Goal: Task Accomplishment & Management: Complete application form

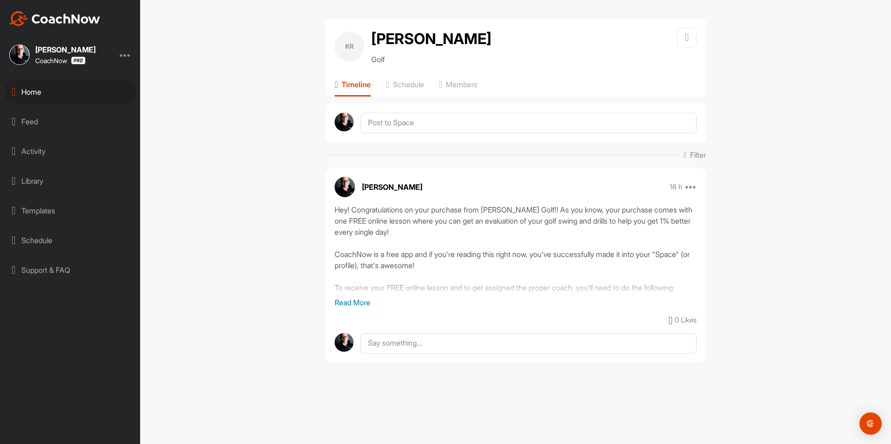
click at [66, 90] on div "Home" at bounding box center [70, 91] width 131 height 23
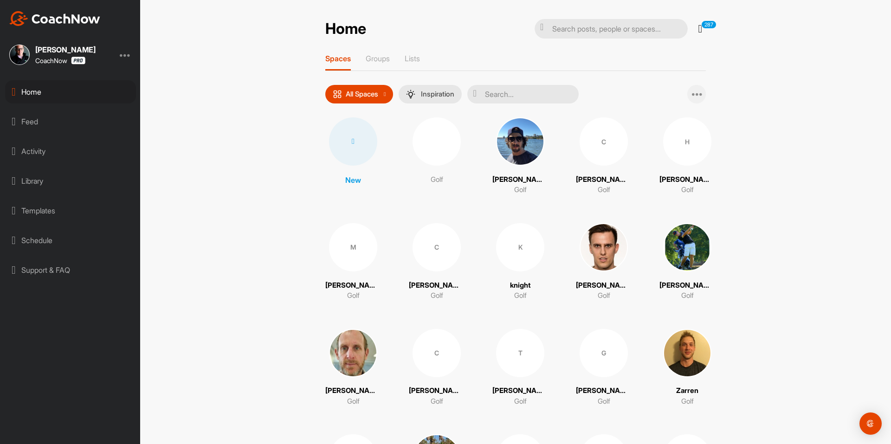
click at [695, 96] on icon at bounding box center [697, 94] width 11 height 11
click at [754, 98] on div "Home 287 Notifications Invitations [DATE] KK [PERSON_NAME] joined space 20 m • …" at bounding box center [515, 222] width 751 height 444
click at [358, 133] on div at bounding box center [353, 141] width 48 height 48
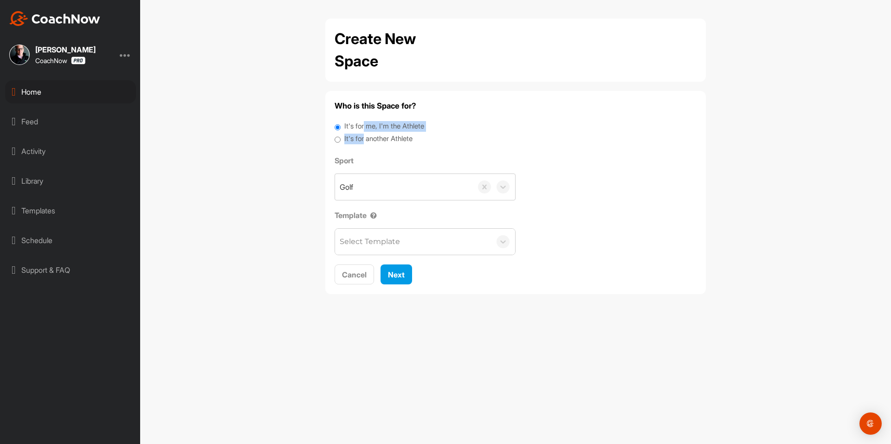
click at [366, 133] on div "It's for me, I'm the Athlete It's for another Athlete" at bounding box center [516, 133] width 362 height 25
click at [360, 139] on label "It's for another Athlete" at bounding box center [378, 139] width 68 height 11
click at [341, 139] on input "It's for another Athlete" at bounding box center [338, 140] width 6 height 13
radio input "true"
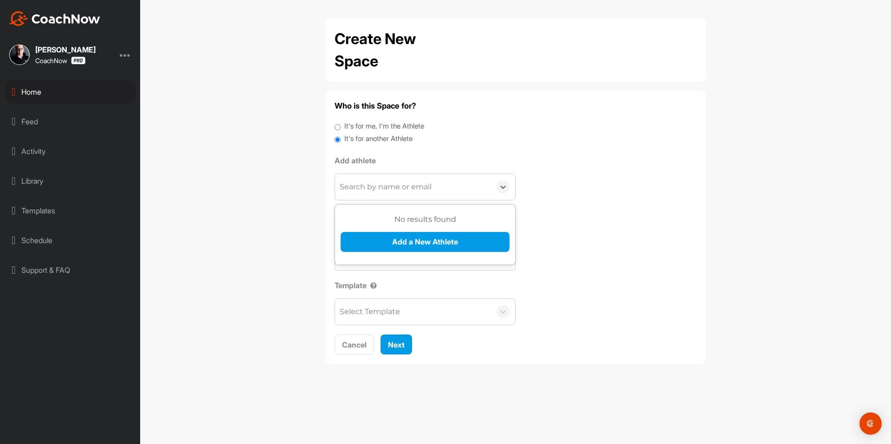
click at [372, 188] on div "Search by name or email" at bounding box center [386, 186] width 92 height 11
paste input "[EMAIL_ADDRESS][DOMAIN_NAME]"
type input "[EMAIL_ADDRESS][DOMAIN_NAME]"
click at [380, 237] on button "Add a New Athlete" at bounding box center [425, 242] width 169 height 20
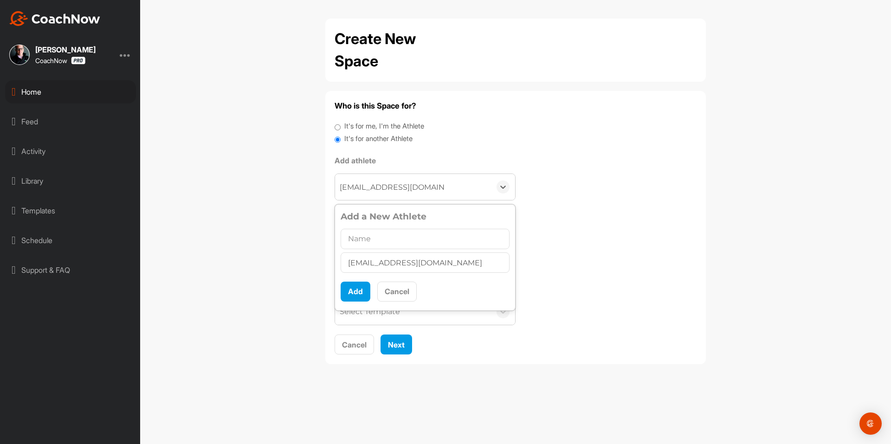
type input "[PERSON_NAME]"
click at [356, 292] on button "Add" at bounding box center [356, 292] width 30 height 20
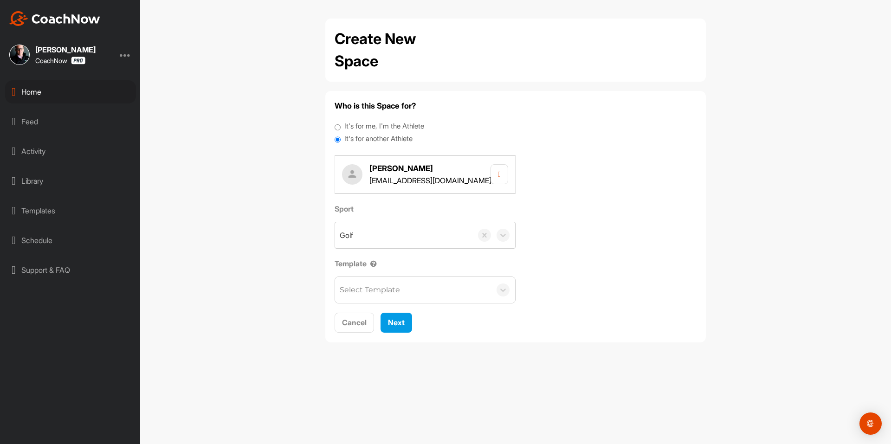
click at [359, 291] on div "Select Template" at bounding box center [370, 289] width 60 height 11
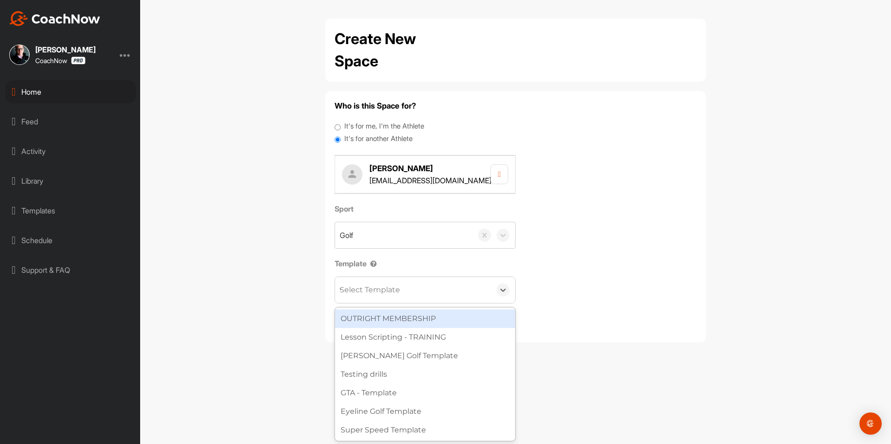
type input "wa"
click at [377, 316] on div "[PERSON_NAME] Golf Template" at bounding box center [425, 318] width 180 height 19
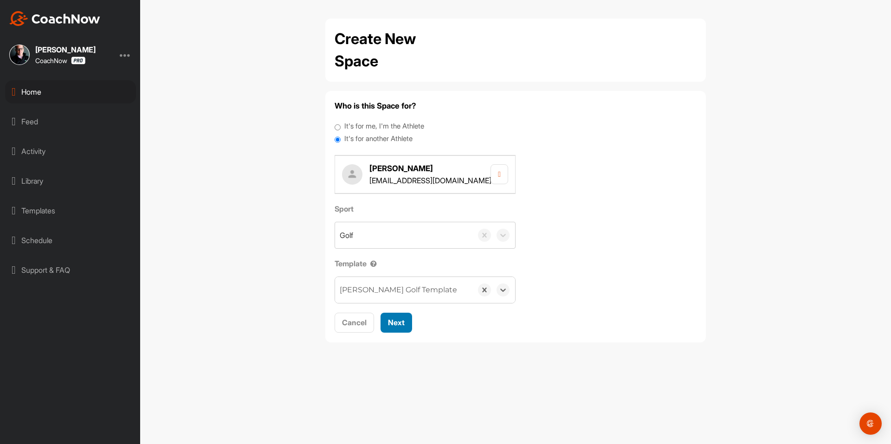
click at [391, 320] on span "Next" at bounding box center [396, 322] width 17 height 9
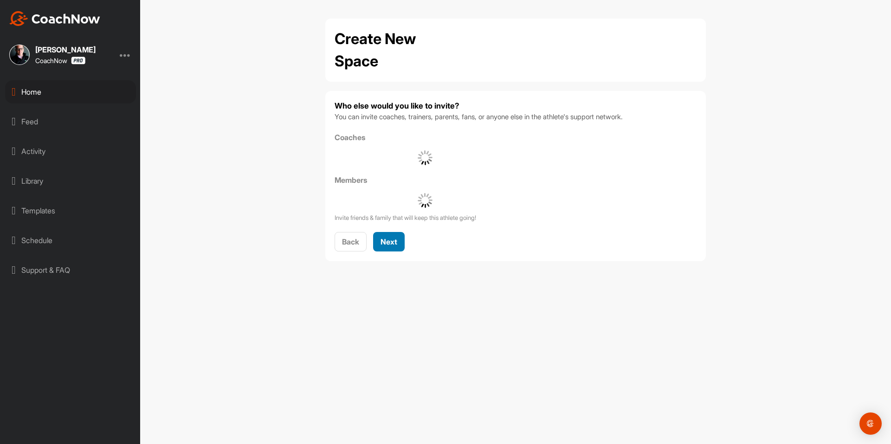
click at [399, 248] on button "Next" at bounding box center [389, 242] width 32 height 20
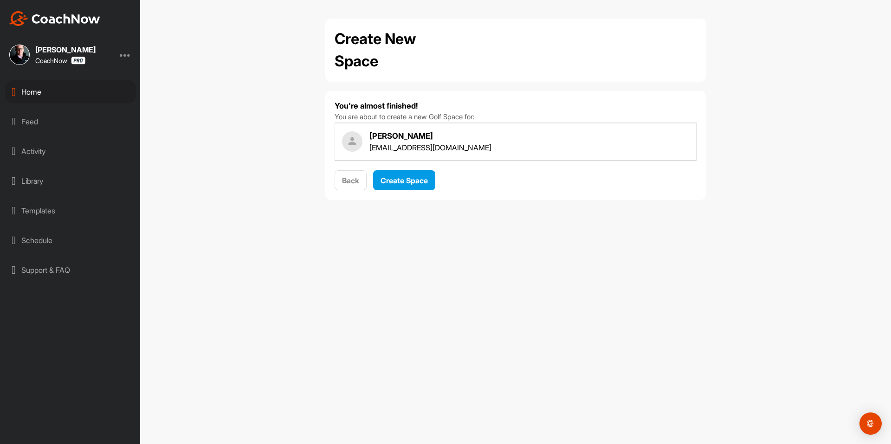
click at [408, 164] on div "You're almost finished! You are about to create a new Golf Space for: [PERSON_N…" at bounding box center [516, 145] width 362 height 90
click at [405, 173] on button "Create Space" at bounding box center [404, 180] width 62 height 20
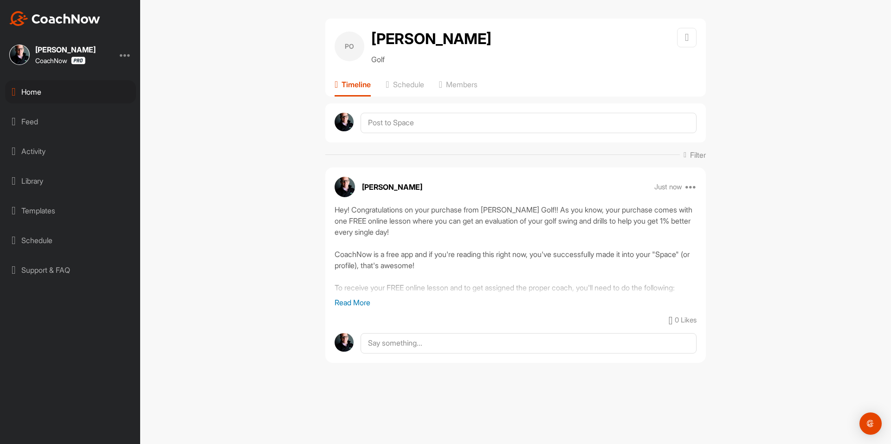
click at [80, 96] on div "Home" at bounding box center [70, 91] width 131 height 23
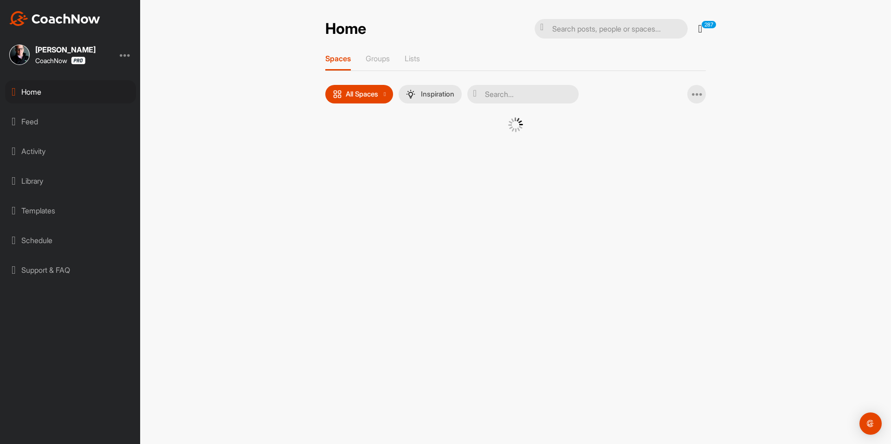
click at [360, 142] on div at bounding box center [515, 131] width 334 height 29
click at [351, 139] on div at bounding box center [515, 131] width 334 height 29
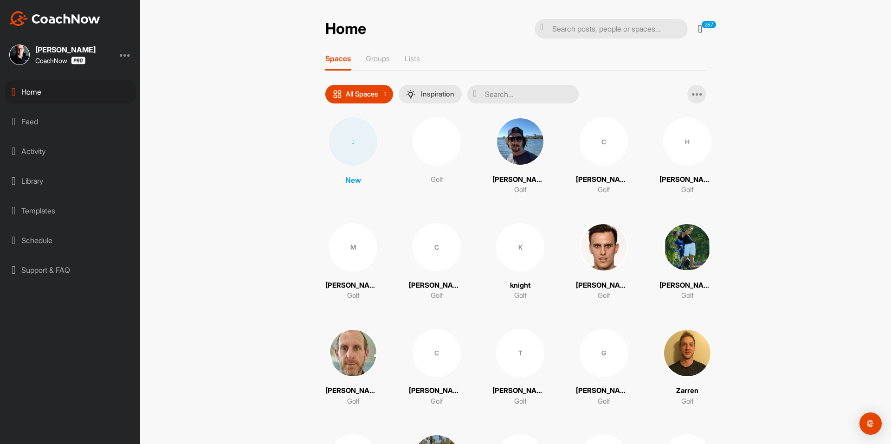
click at [352, 139] on icon at bounding box center [353, 141] width 3 height 7
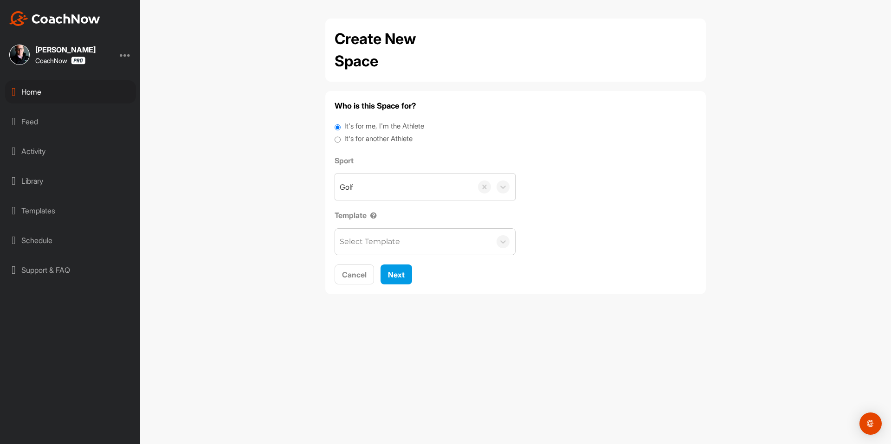
click at [355, 142] on label "It's for another Athlete" at bounding box center [378, 139] width 68 height 11
click at [341, 142] on input "It's for another Athlete" at bounding box center [338, 140] width 6 height 13
radio input "true"
click at [350, 140] on label "It's for another Athlete" at bounding box center [378, 139] width 68 height 11
click at [341, 140] on input "It's for another Athlete" at bounding box center [338, 140] width 6 height 13
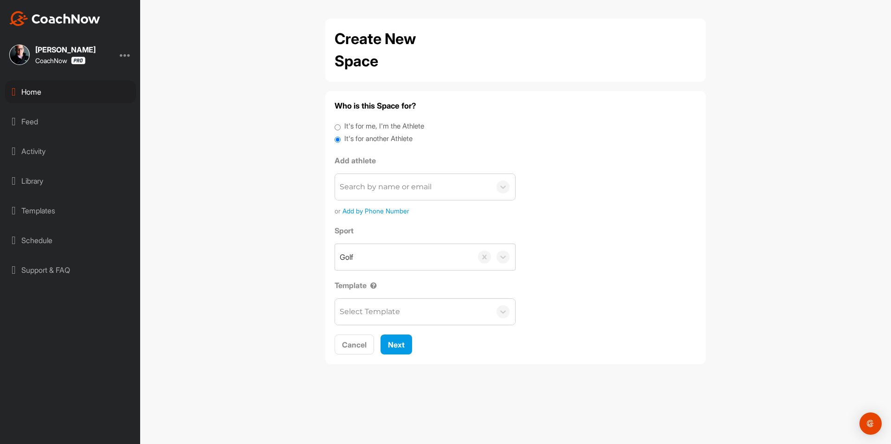
click at [358, 174] on div "Search by name or email" at bounding box center [413, 187] width 156 height 26
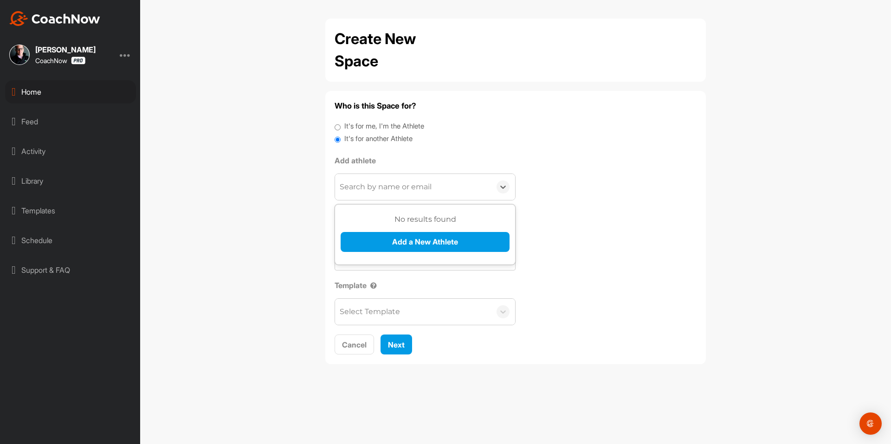
paste input "[PERSON_NAME][EMAIL_ADDRESS][PERSON_NAME][DOMAIN_NAME]"
type input "[PERSON_NAME][EMAIL_ADDRESS][PERSON_NAME][DOMAIN_NAME]"
click at [375, 246] on button "Add a New Athlete" at bounding box center [425, 242] width 169 height 20
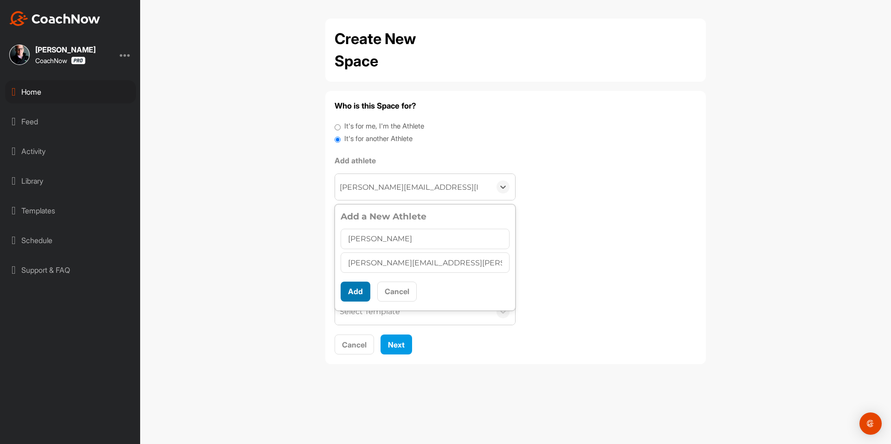
type input "[PERSON_NAME]"
click at [355, 282] on button "Add" at bounding box center [356, 292] width 30 height 20
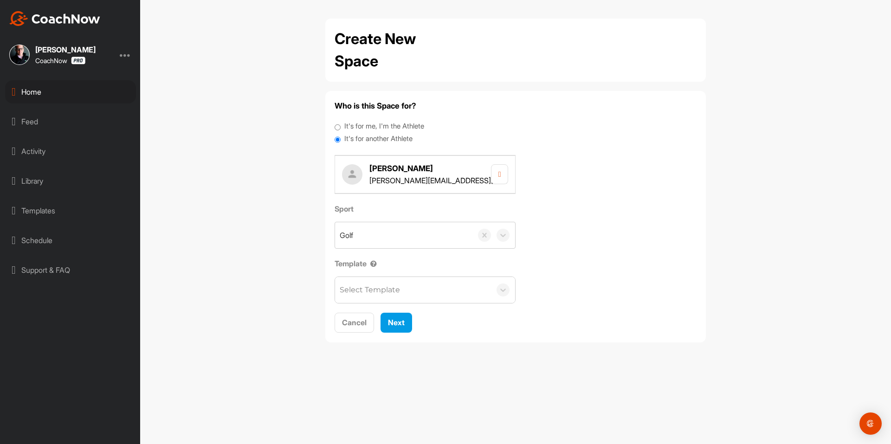
click at [361, 290] on div "Select Template" at bounding box center [370, 289] width 60 height 11
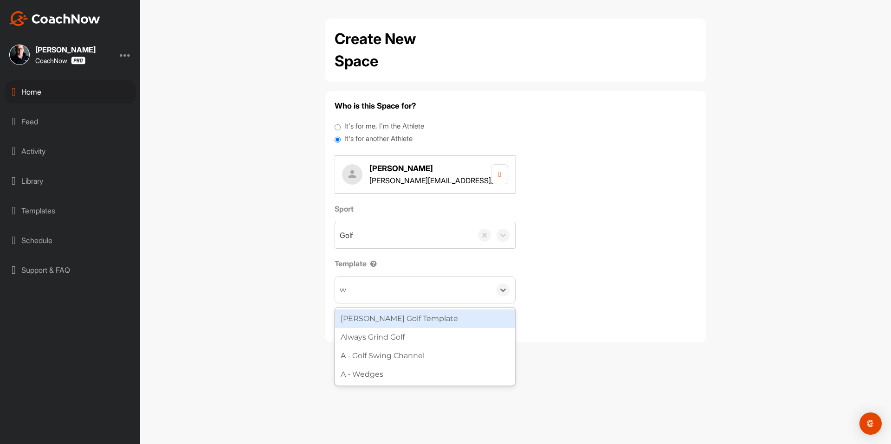
type input "wa"
drag, startPoint x: 375, startPoint y: 317, endPoint x: 383, endPoint y: 320, distance: 8.7
click at [375, 318] on div "[PERSON_NAME] Golf Template" at bounding box center [425, 318] width 180 height 19
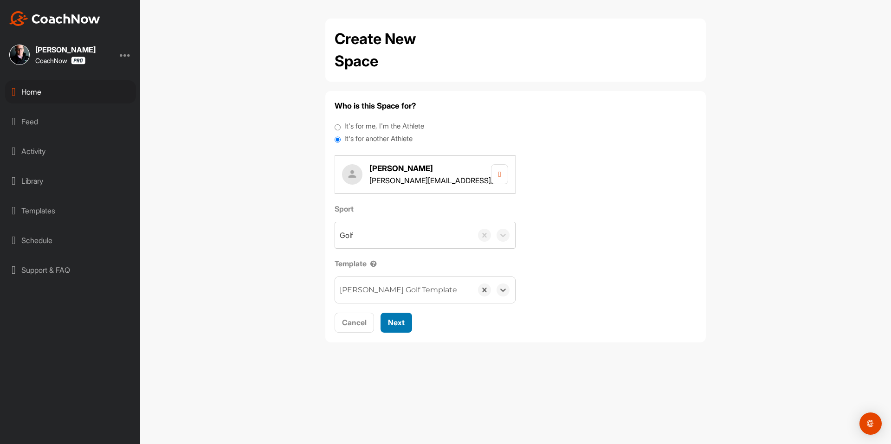
drag, startPoint x: 389, startPoint y: 323, endPoint x: 396, endPoint y: 296, distance: 28.2
click at [390, 322] on span "Next" at bounding box center [396, 322] width 17 height 9
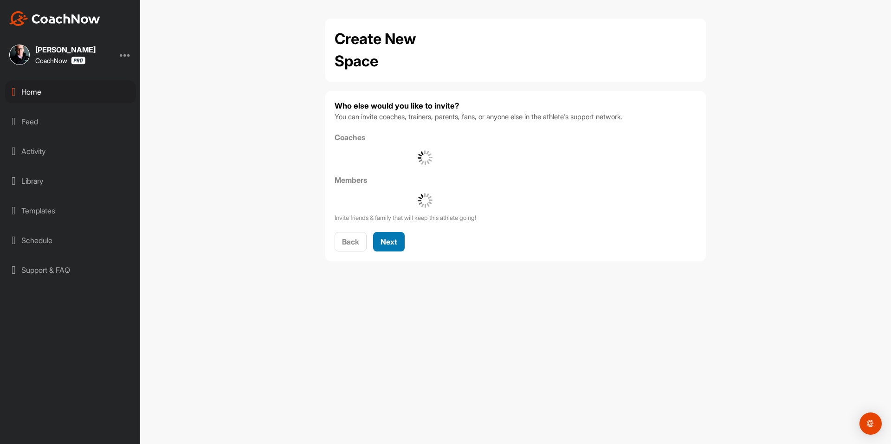
drag, startPoint x: 389, startPoint y: 247, endPoint x: 400, endPoint y: 222, distance: 27.4
click at [389, 246] on div "Next" at bounding box center [388, 241] width 17 height 11
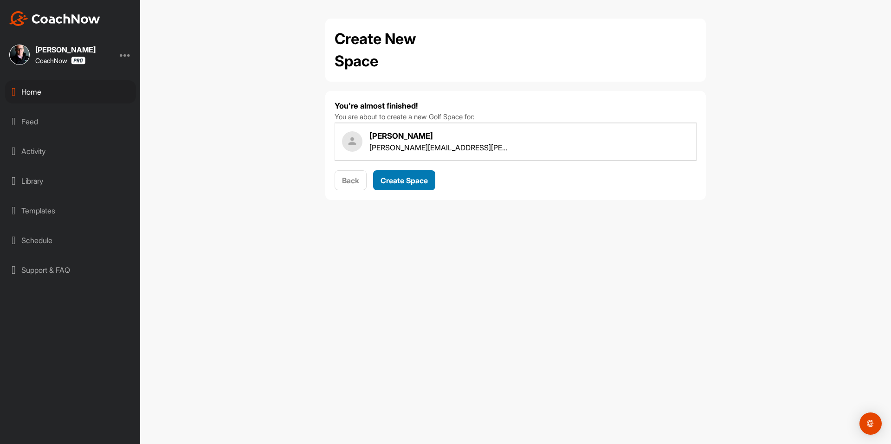
click at [415, 180] on span "Create Space" at bounding box center [403, 180] width 47 height 9
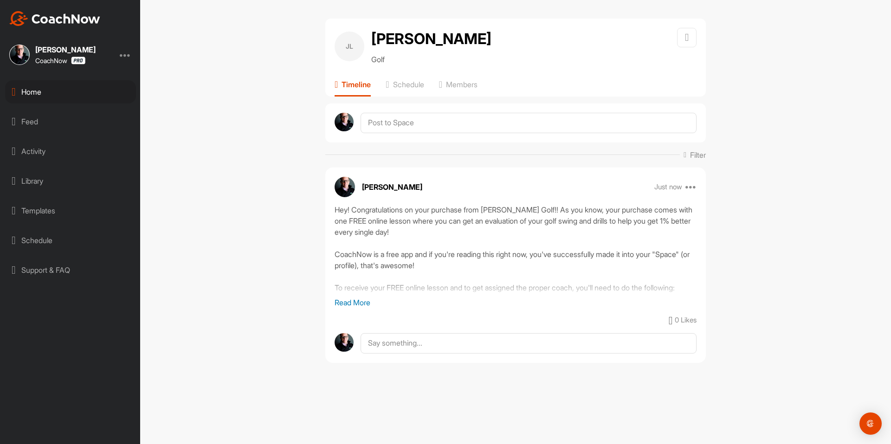
click at [34, 91] on div "Home" at bounding box center [70, 91] width 131 height 23
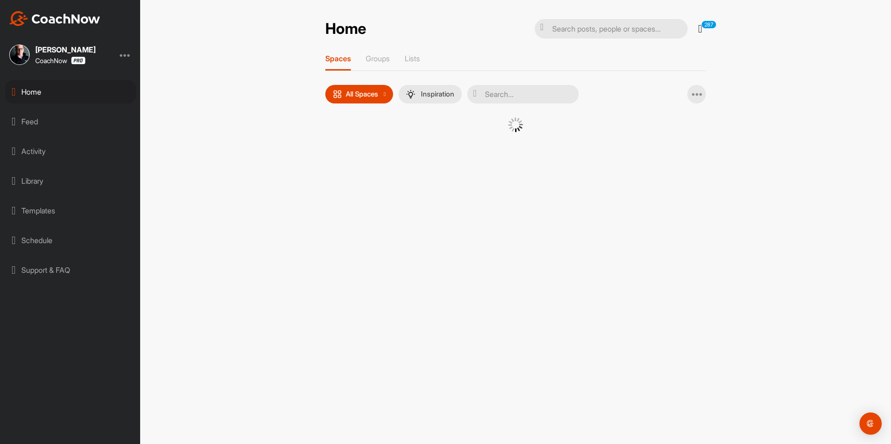
click at [357, 152] on div at bounding box center [515, 136] width 380 height 38
click at [346, 141] on div at bounding box center [515, 136] width 380 height 38
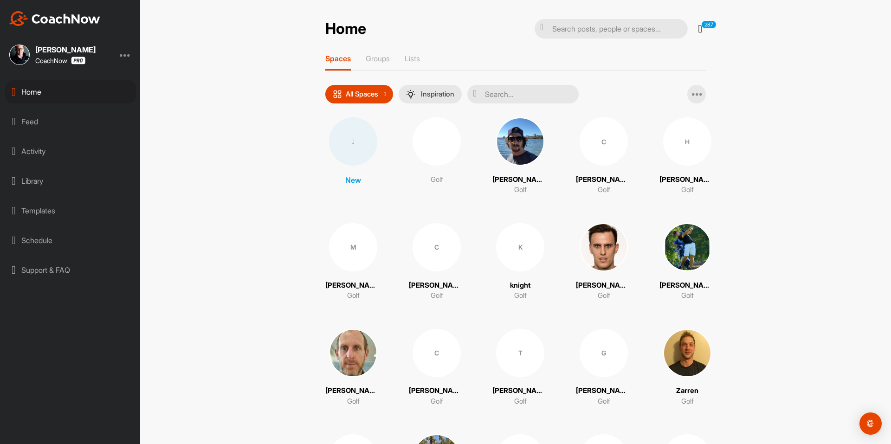
click at [352, 141] on icon at bounding box center [353, 141] width 3 height 7
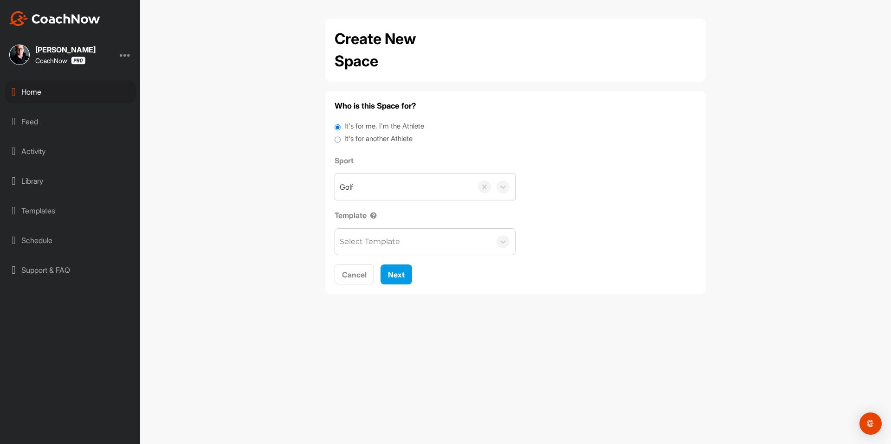
click at [354, 138] on label "It's for another Athlete" at bounding box center [378, 139] width 68 height 11
click at [341, 138] on input "It's for another Athlete" at bounding box center [338, 140] width 6 height 13
radio input "true"
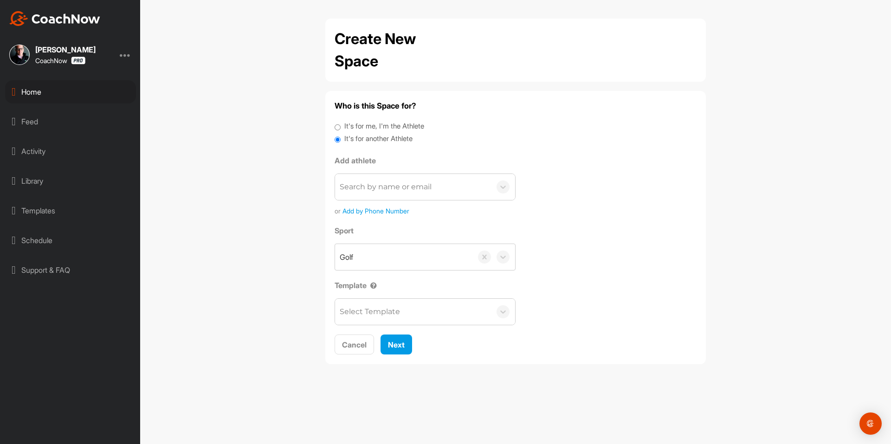
click at [352, 139] on label "It's for another Athlete" at bounding box center [378, 139] width 68 height 11
click at [341, 139] on input "It's for another Athlete" at bounding box center [338, 140] width 6 height 13
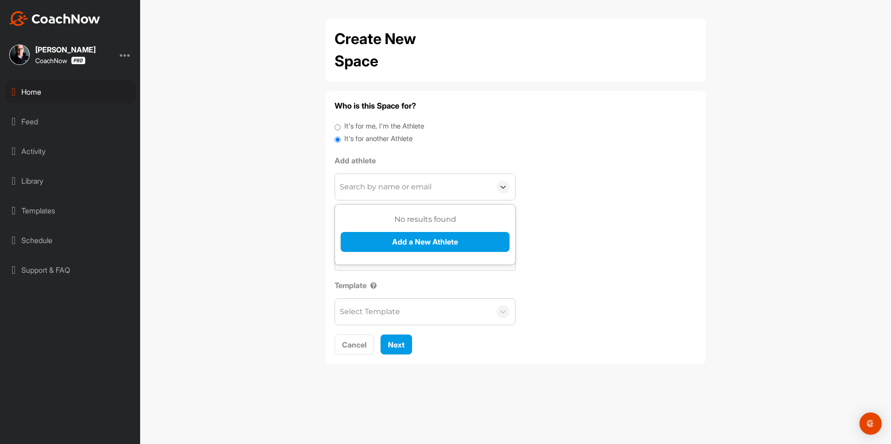
click at [362, 178] on div "Search by name or email" at bounding box center [413, 187] width 156 height 26
paste input "[EMAIL_ADDRESS][DOMAIN_NAME]"
type input "[EMAIL_ADDRESS][DOMAIN_NAME]"
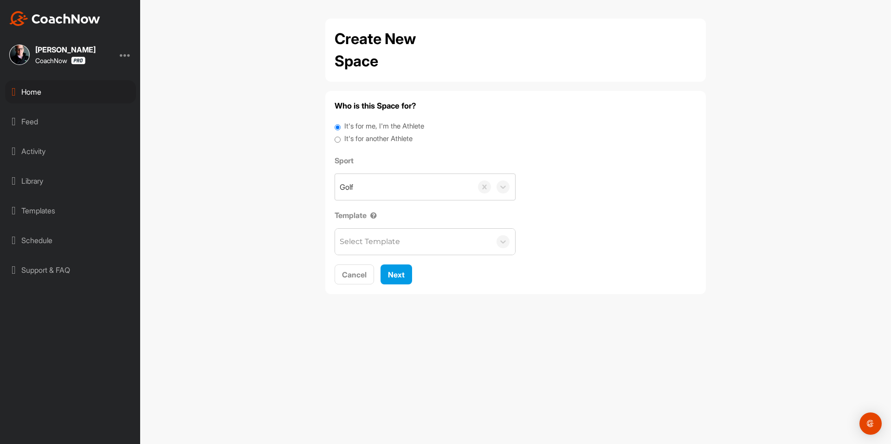
click at [376, 138] on label "It's for another Athlete" at bounding box center [378, 139] width 68 height 11
click at [341, 138] on input "It's for another Athlete" at bounding box center [338, 140] width 6 height 13
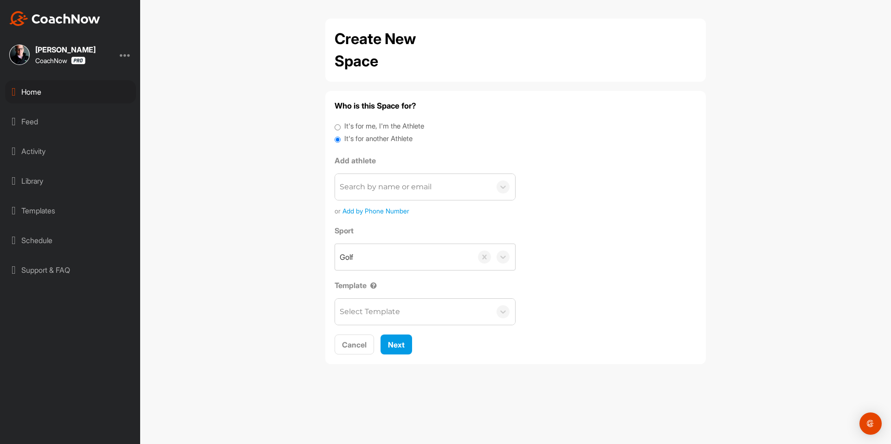
drag, startPoint x: 374, startPoint y: 182, endPoint x: 372, endPoint y: 200, distance: 17.7
click at [374, 183] on div "Search by name or email" at bounding box center [386, 186] width 92 height 11
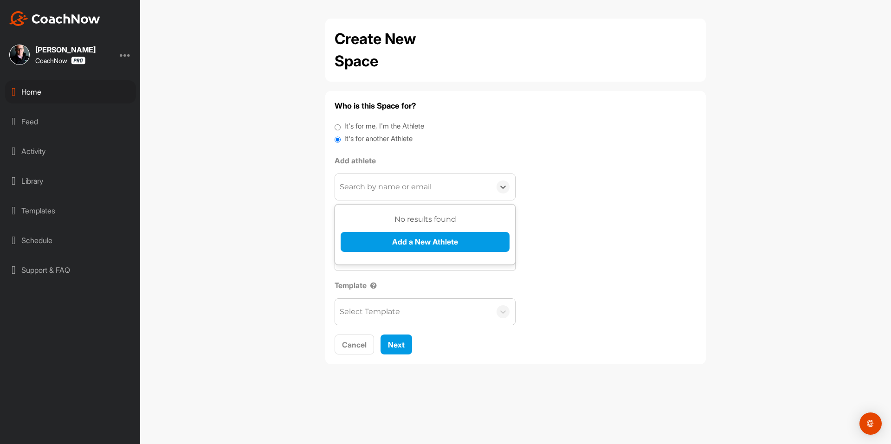
paste input "[EMAIL_ADDRESS][DOMAIN_NAME]"
type input "[EMAIL_ADDRESS][DOMAIN_NAME]"
click at [379, 239] on button "Add a New Athlete" at bounding box center [425, 242] width 169 height 20
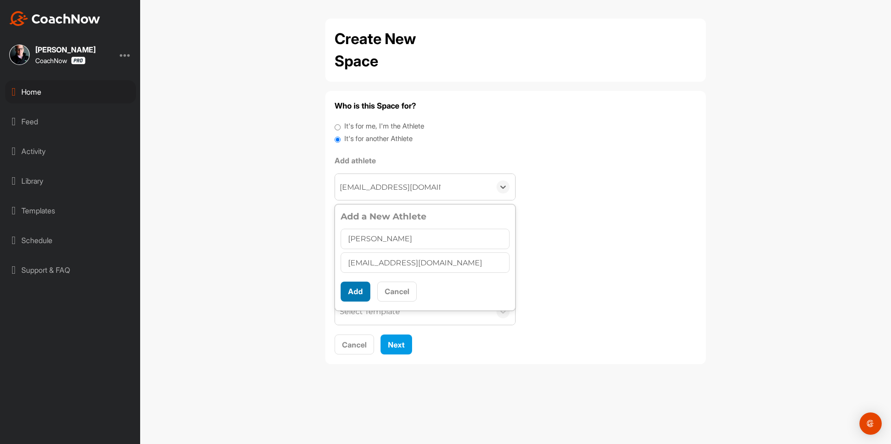
type input "[PERSON_NAME]"
click at [357, 283] on button "Add" at bounding box center [356, 292] width 30 height 20
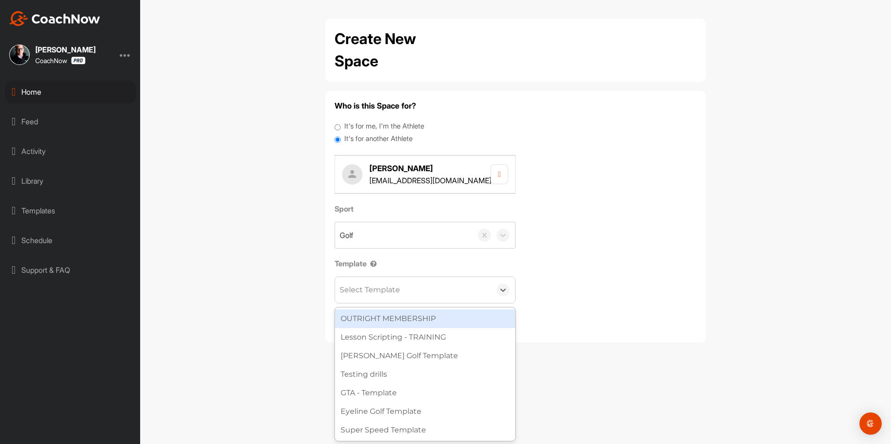
click at [358, 285] on div "Select Template" at bounding box center [370, 289] width 60 height 11
type input "wa"
click at [381, 321] on div "[PERSON_NAME] Golf Template" at bounding box center [425, 318] width 180 height 19
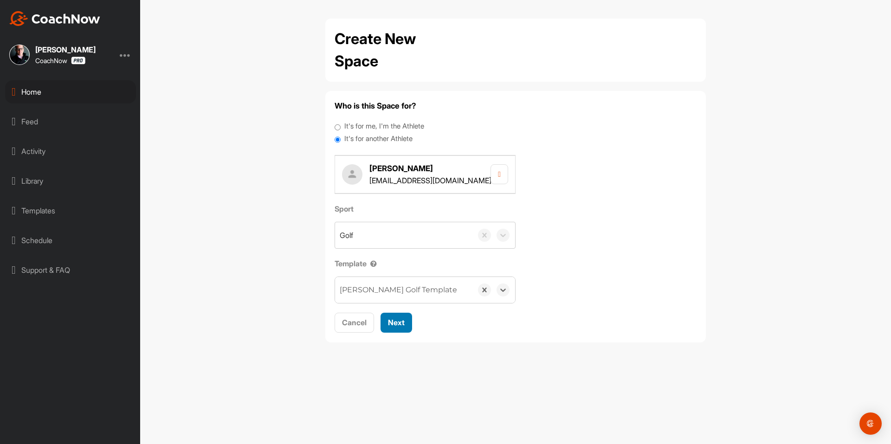
click at [396, 319] on span "Next" at bounding box center [396, 322] width 17 height 9
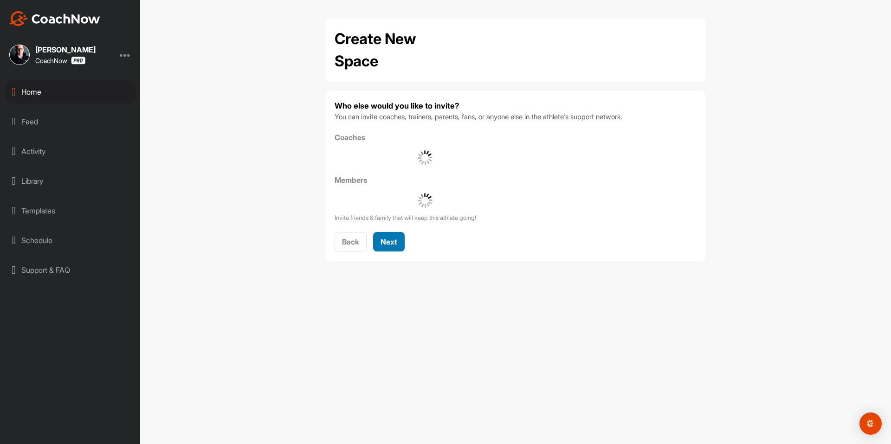
click at [390, 242] on span "Next" at bounding box center [388, 241] width 17 height 9
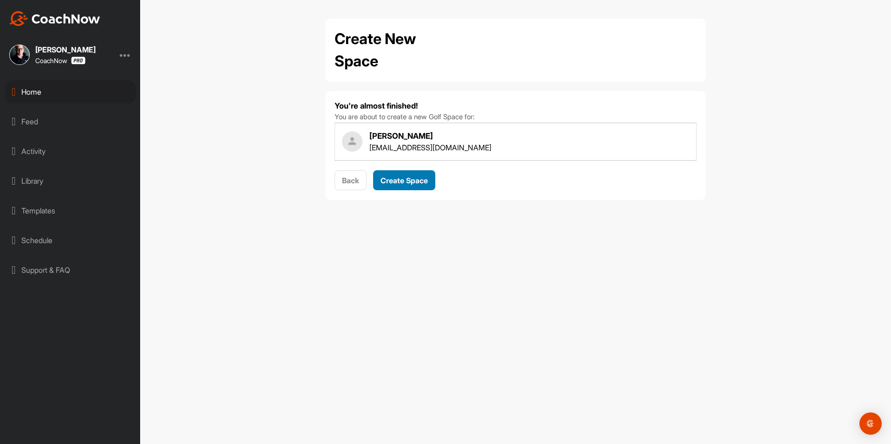
click at [409, 179] on span "Create Space" at bounding box center [403, 180] width 47 height 9
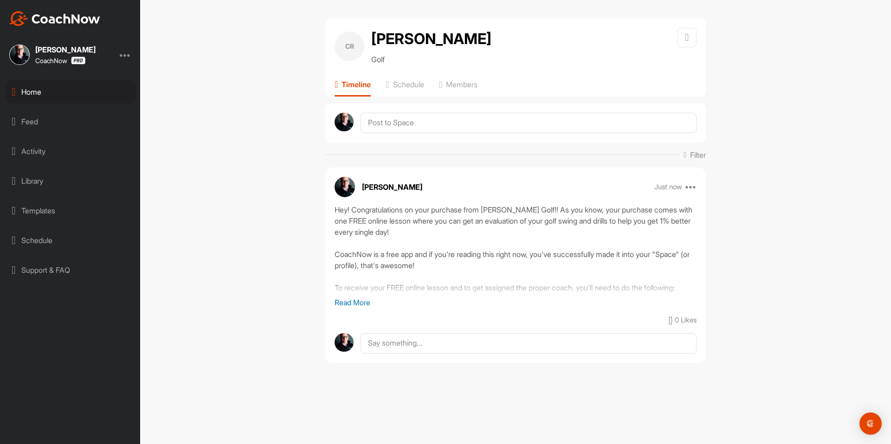
click at [70, 90] on div "Home" at bounding box center [70, 91] width 131 height 23
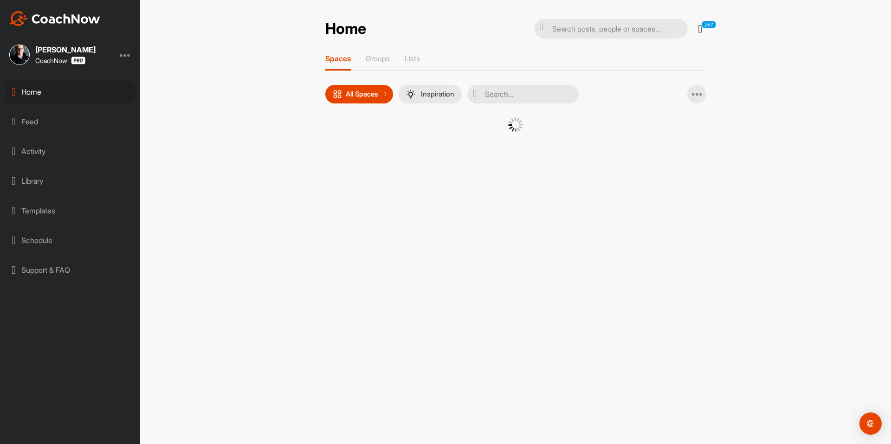
click at [351, 137] on div at bounding box center [515, 131] width 334 height 29
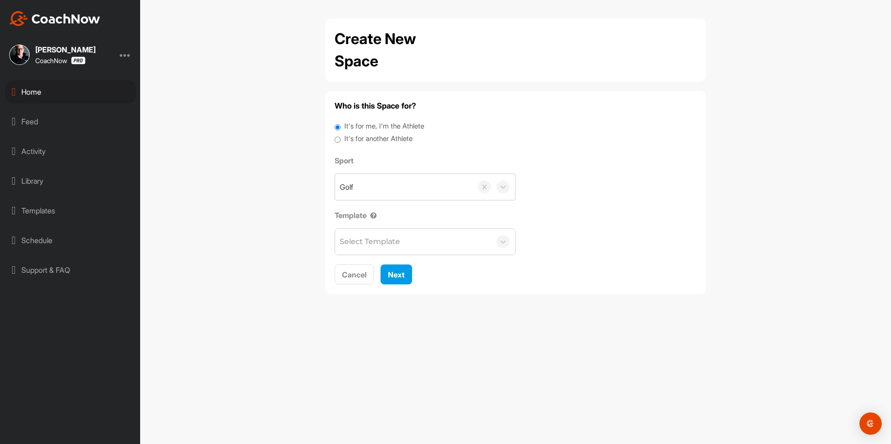
click at [356, 138] on label "It's for another Athlete" at bounding box center [378, 139] width 68 height 11
click at [341, 138] on input "It's for another Athlete" at bounding box center [338, 140] width 6 height 13
radio input "true"
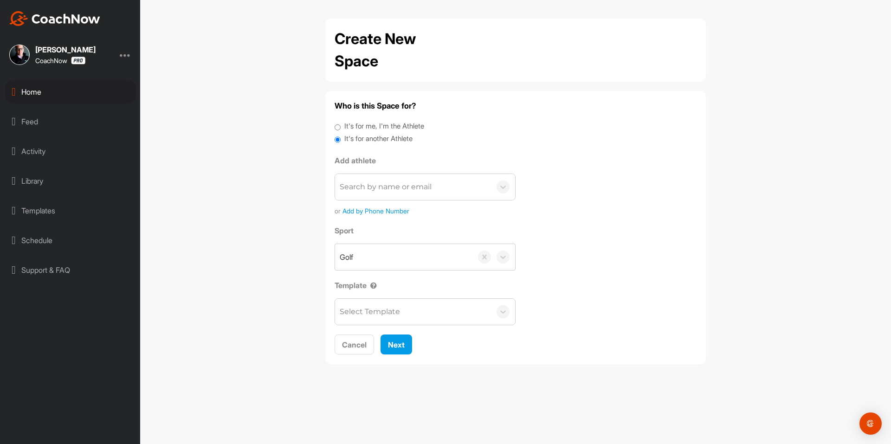
click at [349, 139] on label "It's for another Athlete" at bounding box center [378, 139] width 68 height 11
click at [341, 139] on input "It's for another Athlete" at bounding box center [338, 140] width 6 height 13
click at [363, 185] on div "Search by name or email" at bounding box center [386, 186] width 92 height 11
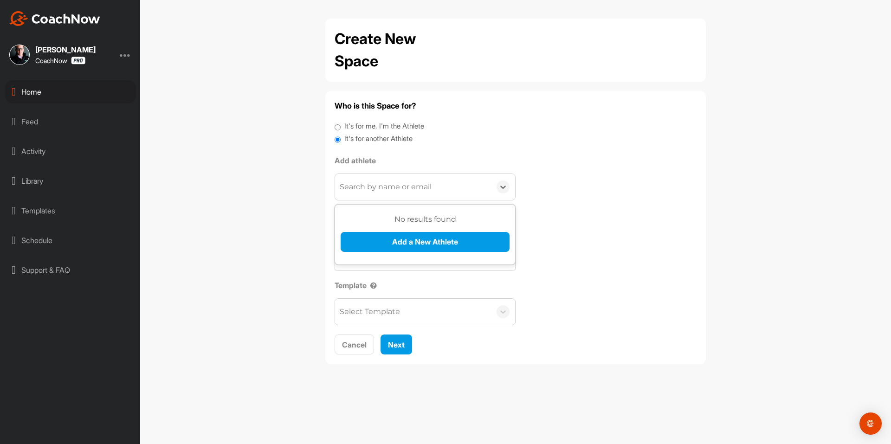
paste input "[EMAIL_ADDRESS][DOMAIN_NAME]"
type input "[EMAIL_ADDRESS][DOMAIN_NAME]"
click at [376, 239] on button "Add a New Athlete" at bounding box center [425, 242] width 169 height 20
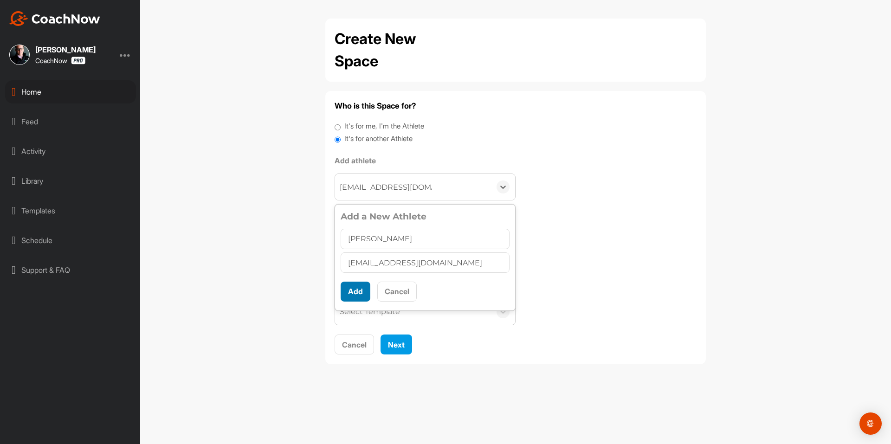
type input "[PERSON_NAME]"
click at [346, 286] on button "Add" at bounding box center [356, 292] width 30 height 20
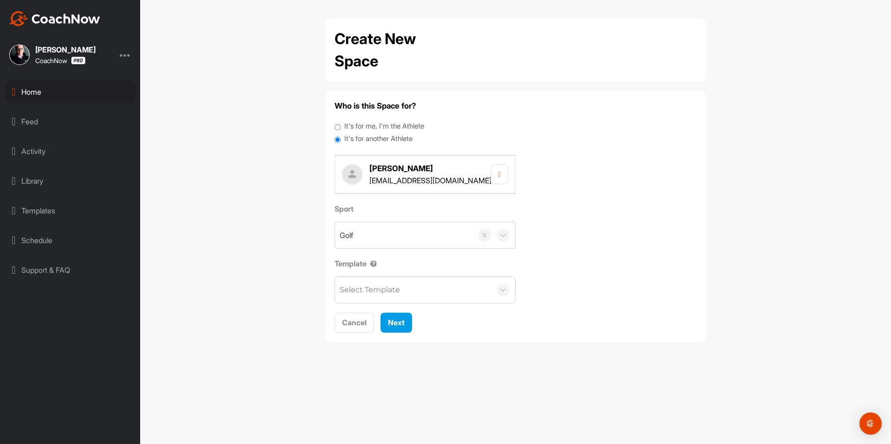
click at [354, 286] on div "Select Template" at bounding box center [370, 289] width 60 height 11
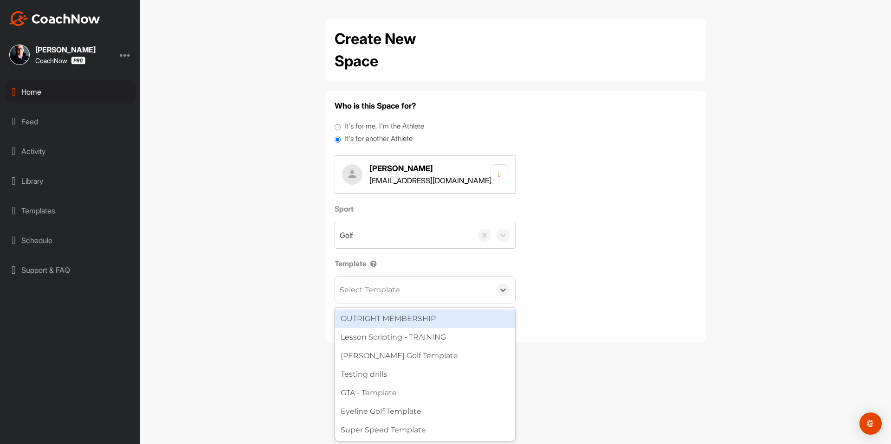
type input "wa"
click at [384, 312] on div "[PERSON_NAME] Golf Template" at bounding box center [425, 318] width 180 height 19
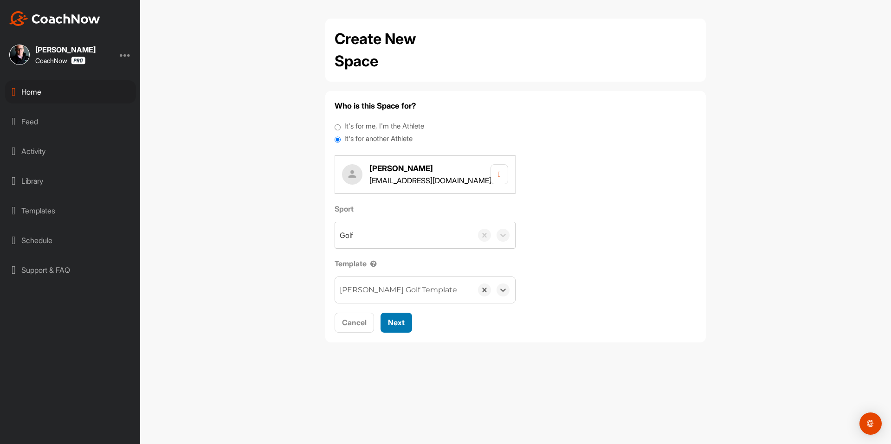
drag, startPoint x: 392, startPoint y: 316, endPoint x: 398, endPoint y: 308, distance: 9.7
click at [393, 316] on button "Next" at bounding box center [396, 323] width 32 height 20
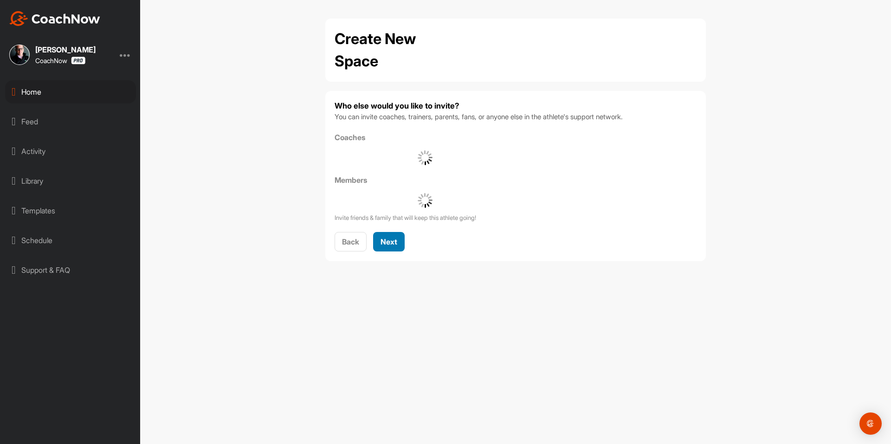
drag, startPoint x: 399, startPoint y: 243, endPoint x: 400, endPoint y: 191, distance: 52.0
click at [399, 243] on button "Next" at bounding box center [389, 242] width 32 height 20
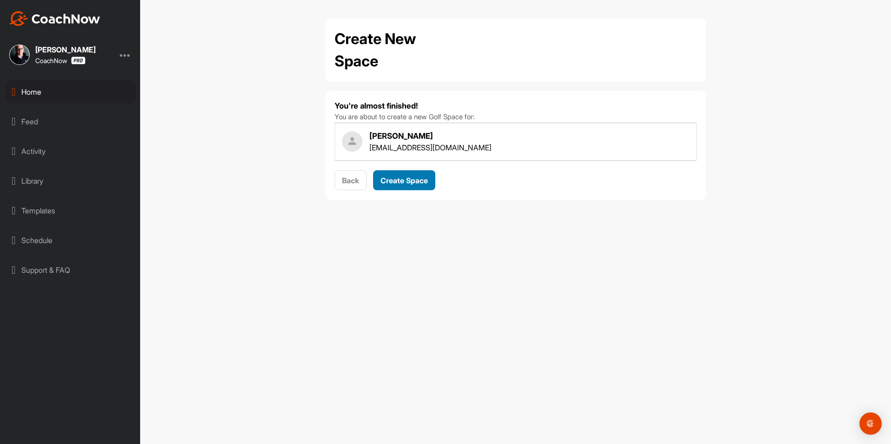
click at [400, 181] on span "Create Space" at bounding box center [403, 180] width 47 height 9
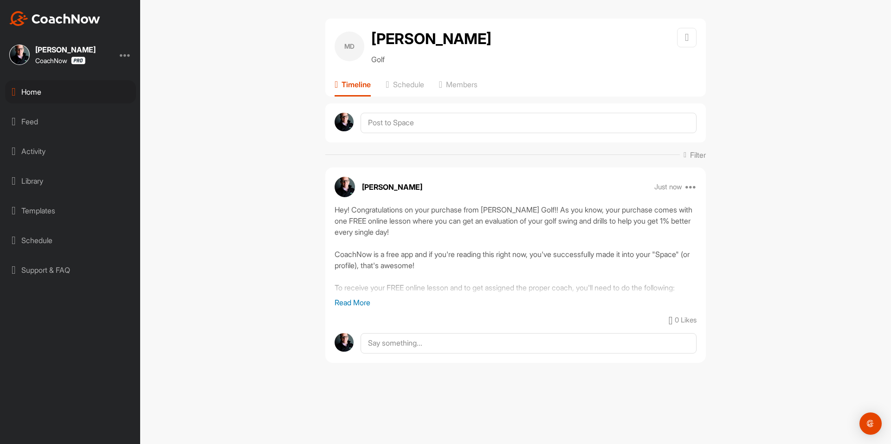
click at [85, 87] on div "Home" at bounding box center [70, 91] width 131 height 23
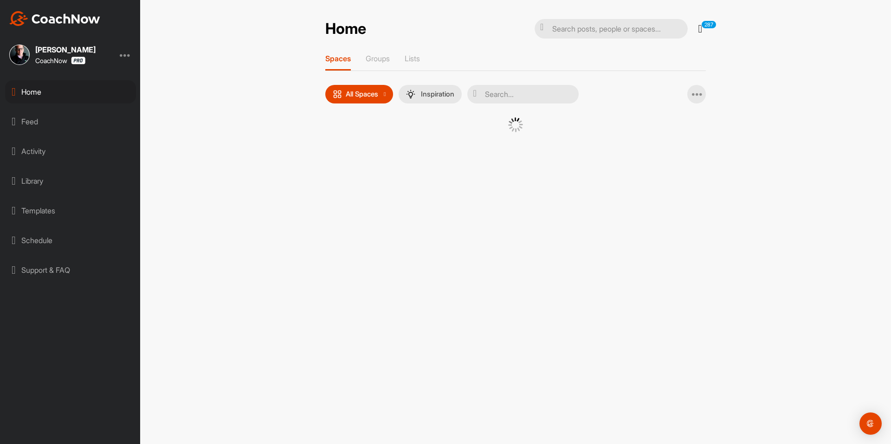
click at [376, 148] on div at bounding box center [515, 136] width 380 height 38
click at [361, 152] on div at bounding box center [515, 136] width 380 height 38
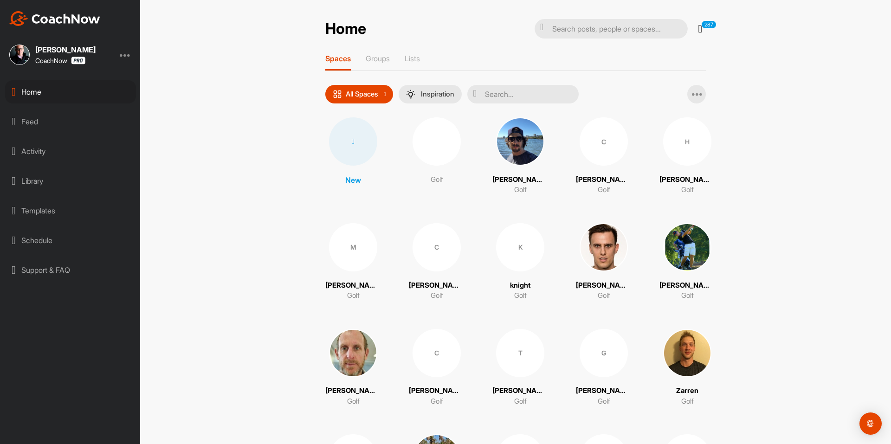
click at [361, 145] on div at bounding box center [353, 141] width 48 height 48
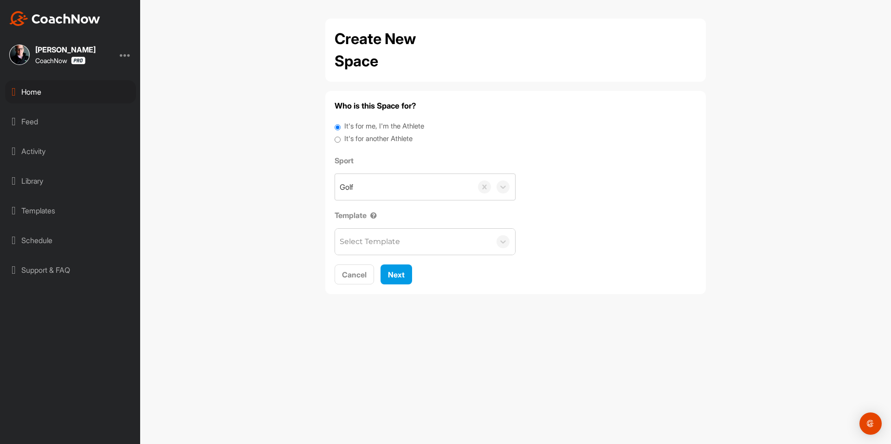
click at [360, 138] on label "It's for another Athlete" at bounding box center [378, 139] width 68 height 11
click at [341, 138] on input "It's for another Athlete" at bounding box center [338, 140] width 6 height 13
radio input "true"
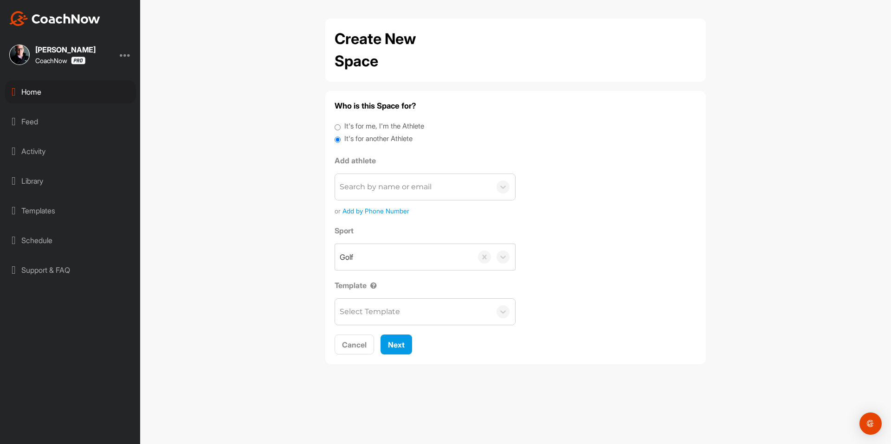
click at [353, 138] on label "It's for another Athlete" at bounding box center [378, 139] width 68 height 11
click at [341, 138] on input "It's for another Athlete" at bounding box center [338, 140] width 6 height 13
click at [378, 168] on div "Add athlete Search by name or email or Add by Phone Number" at bounding box center [425, 185] width 181 height 61
click at [380, 175] on div "Search by name or email" at bounding box center [413, 187] width 156 height 26
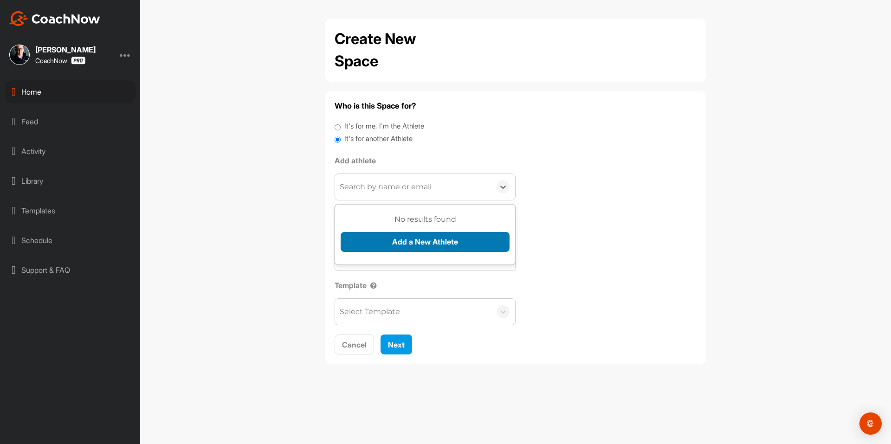
paste input "[EMAIL_ADDRESS][DOMAIN_NAME]"
type input "[EMAIL_ADDRESS][DOMAIN_NAME]"
click at [379, 245] on button "Add a New Athlete" at bounding box center [425, 242] width 169 height 20
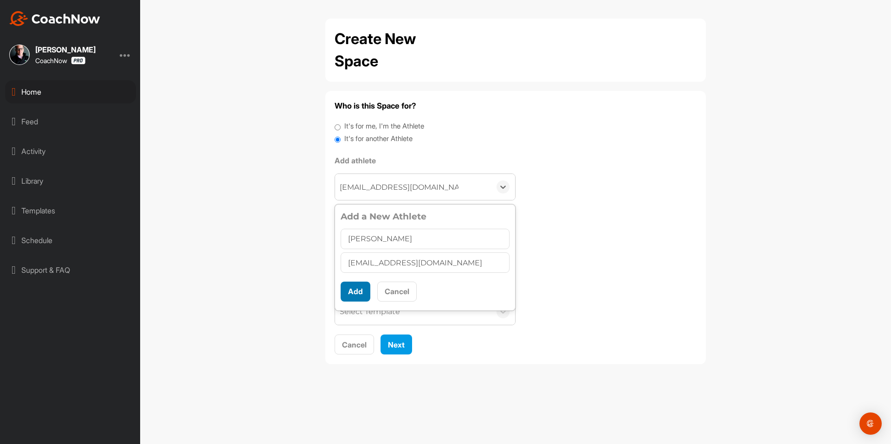
type input "[PERSON_NAME]"
click at [355, 288] on button "Add" at bounding box center [356, 292] width 30 height 20
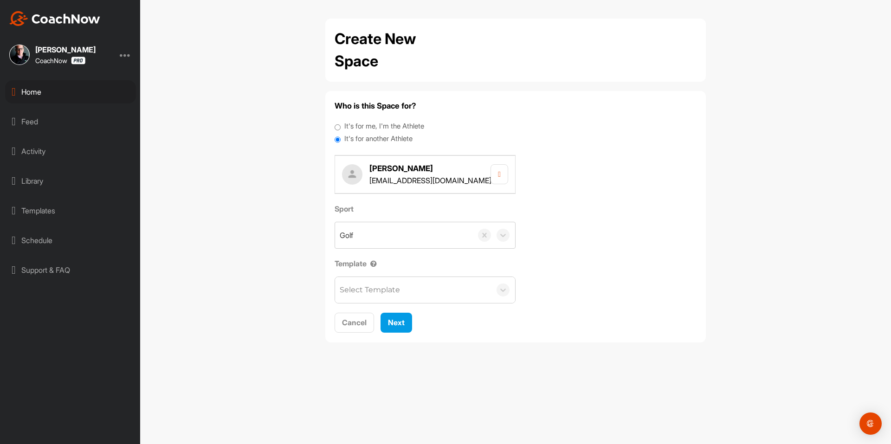
click at [361, 288] on div "Select Template" at bounding box center [370, 289] width 60 height 11
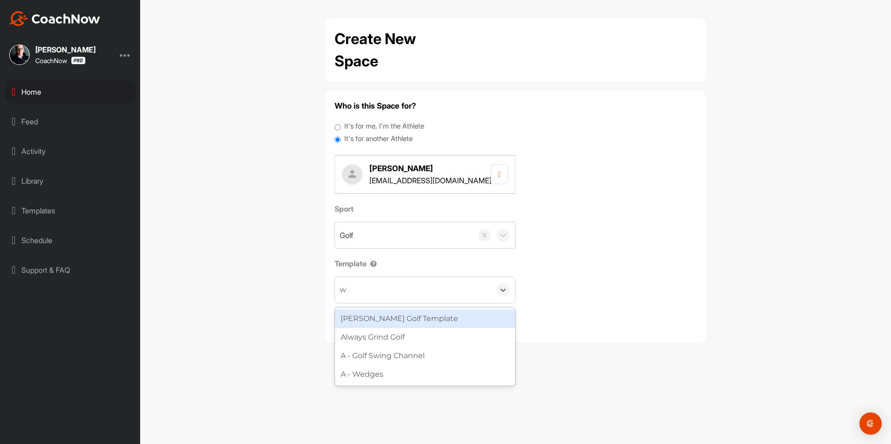
type input "wa"
click at [380, 313] on div "[PERSON_NAME] Golf Template" at bounding box center [425, 318] width 180 height 19
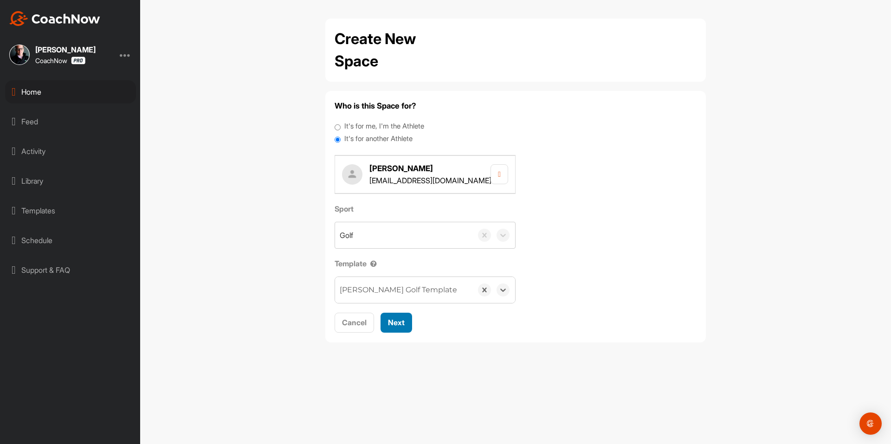
drag, startPoint x: 390, startPoint y: 322, endPoint x: 399, endPoint y: 262, distance: 60.1
click at [391, 322] on span "Next" at bounding box center [396, 322] width 17 height 9
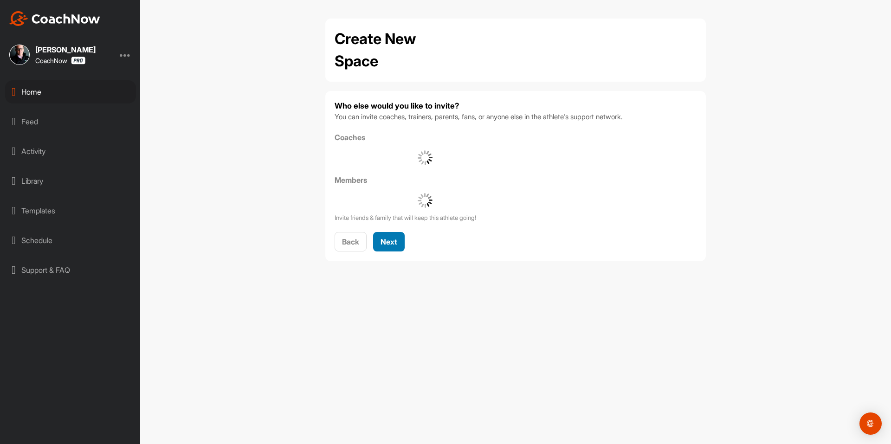
click at [394, 240] on span "Next" at bounding box center [388, 241] width 17 height 9
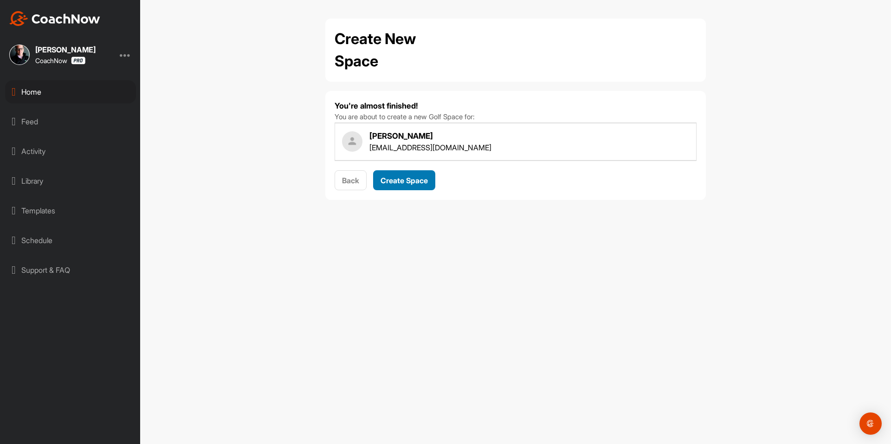
click at [407, 177] on span "Create Space" at bounding box center [403, 180] width 47 height 9
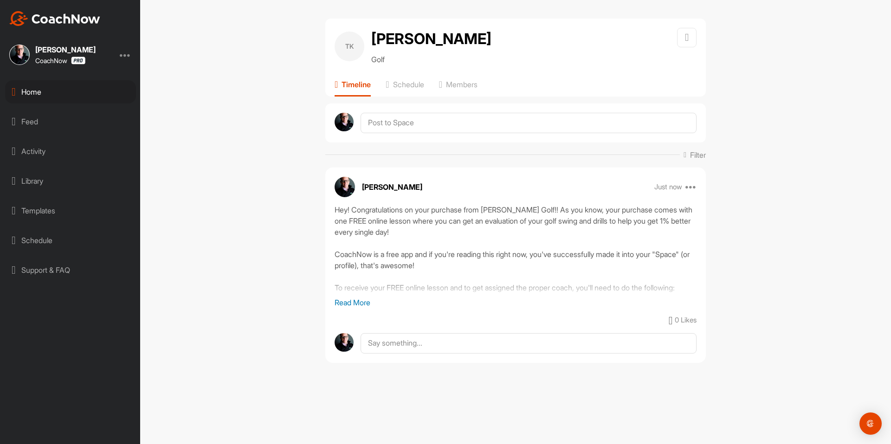
click at [59, 92] on div "Home" at bounding box center [70, 91] width 131 height 23
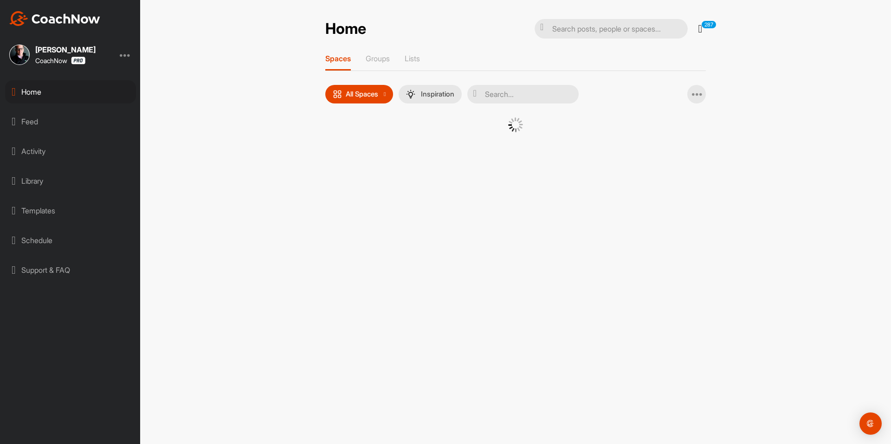
click at [362, 174] on div "Home 287 Notifications Invitations View All 287 Spaces Groups Lists All Spaces …" at bounding box center [515, 222] width 751 height 444
click at [360, 155] on div at bounding box center [515, 136] width 380 height 38
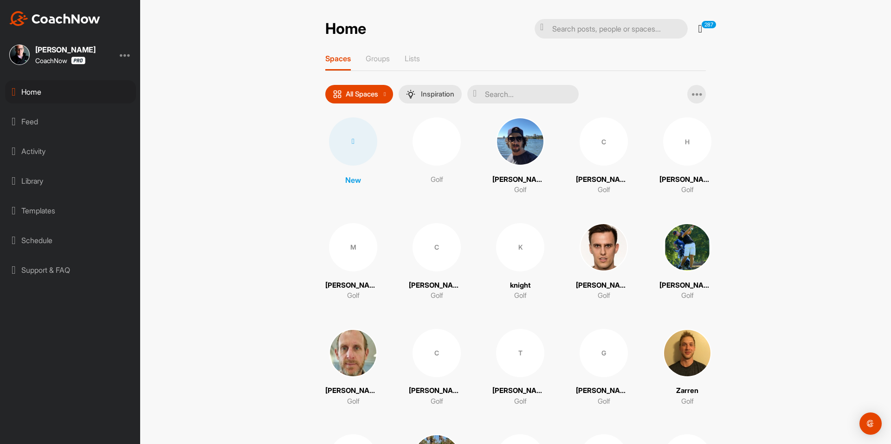
click at [354, 155] on div at bounding box center [353, 141] width 48 height 48
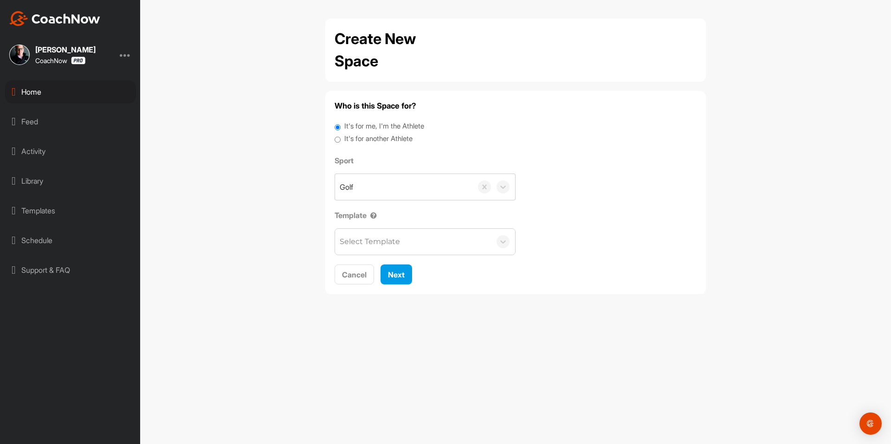
click at [361, 142] on label "It's for another Athlete" at bounding box center [378, 139] width 68 height 11
click at [341, 142] on input "It's for another Athlete" at bounding box center [338, 140] width 6 height 13
radio input "true"
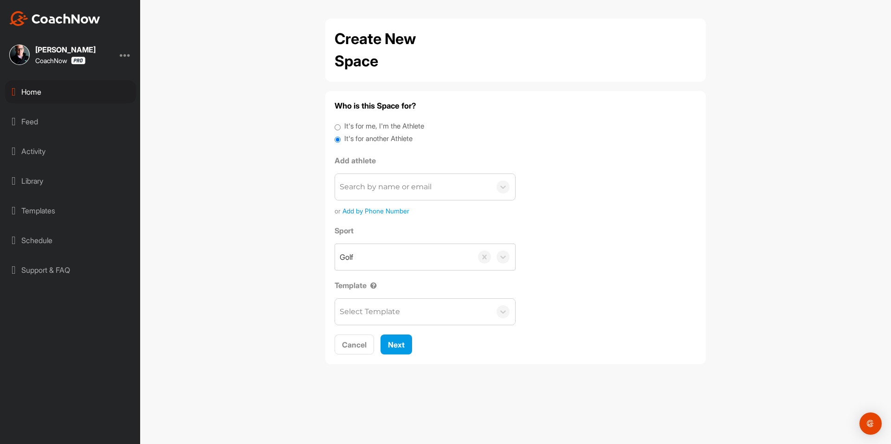
click at [352, 139] on label "It's for another Athlete" at bounding box center [378, 139] width 68 height 11
click at [341, 139] on input "It's for another Athlete" at bounding box center [338, 140] width 6 height 13
click at [358, 190] on div "Search by name or email" at bounding box center [386, 186] width 92 height 11
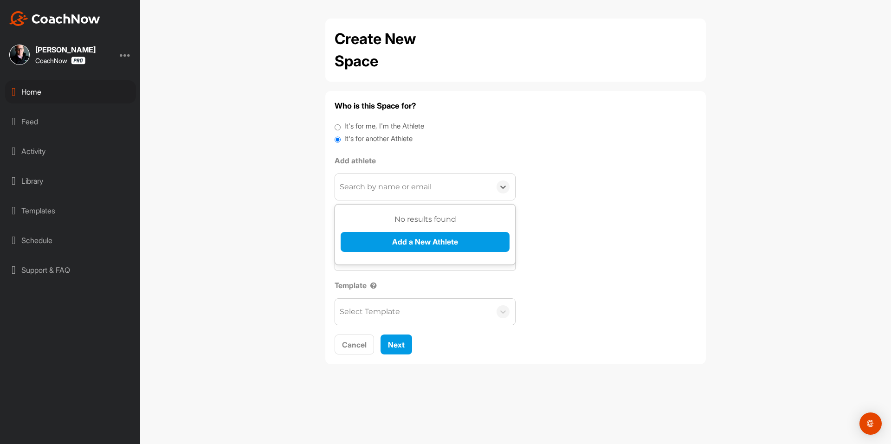
paste input "[EMAIL_ADDRESS][DOMAIN_NAME]"
type input "[EMAIL_ADDRESS][DOMAIN_NAME]"
click at [369, 236] on button "Add a New Athlete" at bounding box center [425, 242] width 169 height 20
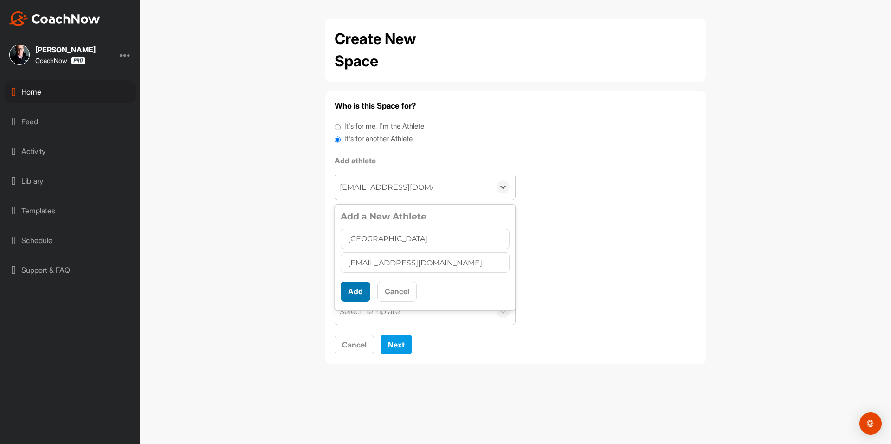
type input "[GEOGRAPHIC_DATA]"
click at [364, 301] on button "Add" at bounding box center [356, 292] width 30 height 20
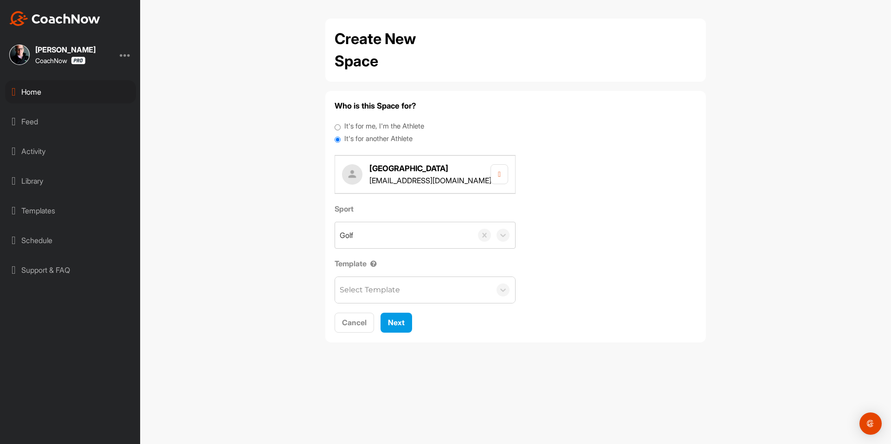
click at [360, 291] on div "Select Template" at bounding box center [370, 289] width 60 height 11
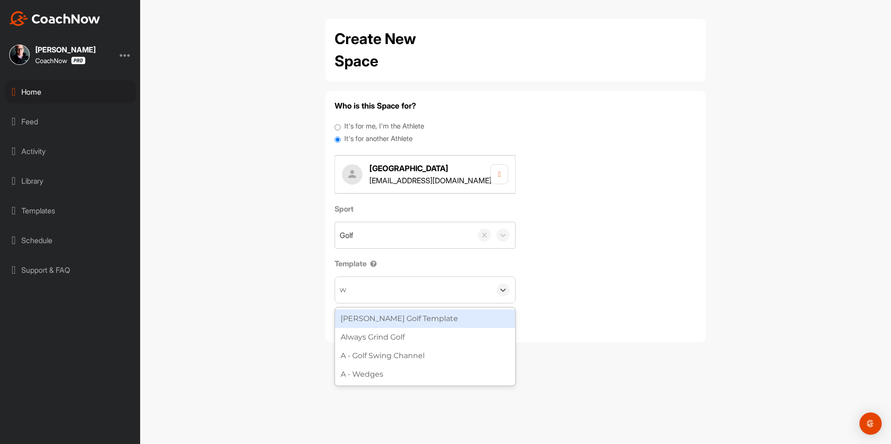
type input "wa"
click at [377, 317] on div "[PERSON_NAME] Golf Template" at bounding box center [425, 318] width 180 height 19
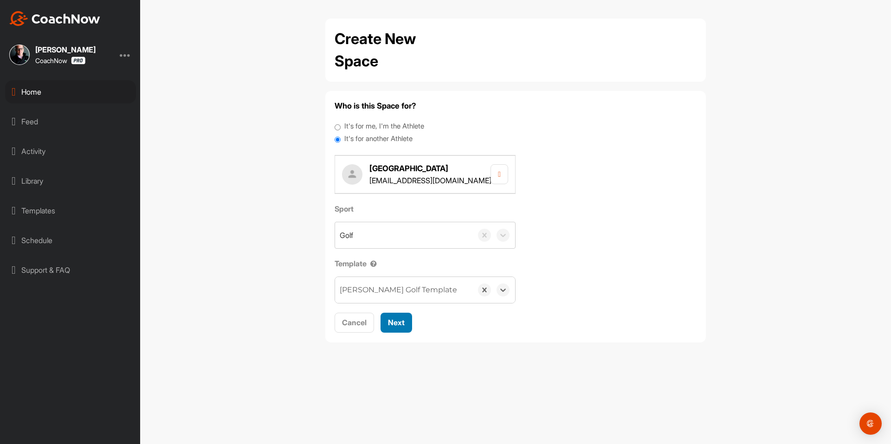
click at [398, 322] on span "Next" at bounding box center [396, 322] width 17 height 9
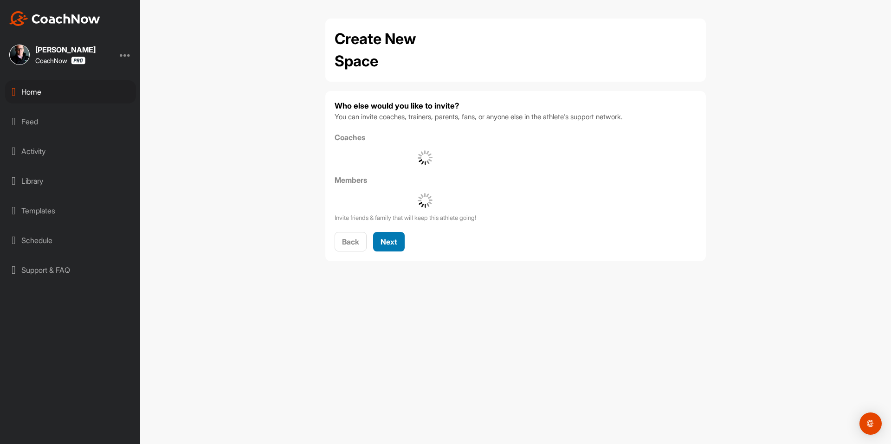
click at [396, 238] on span "Next" at bounding box center [388, 241] width 17 height 9
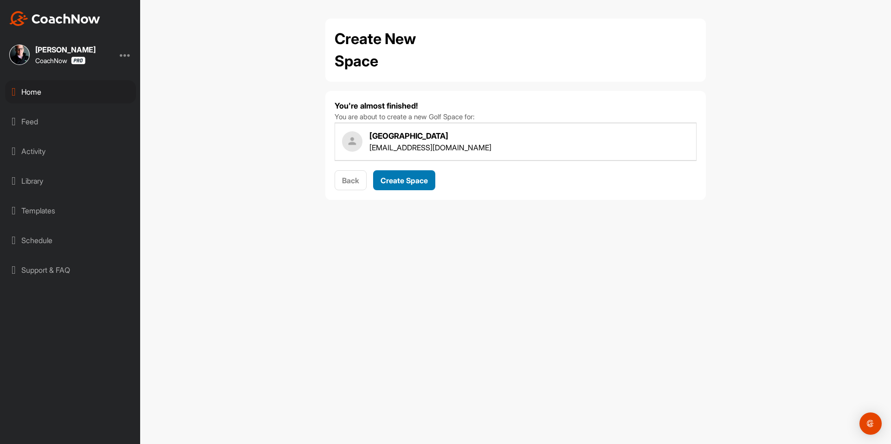
click at [419, 175] on div "Create Space" at bounding box center [403, 180] width 47 height 11
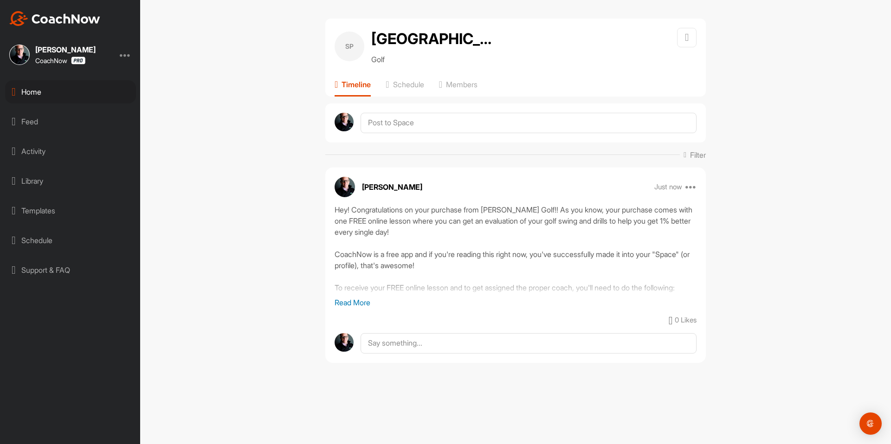
click at [54, 92] on div "Home" at bounding box center [70, 91] width 131 height 23
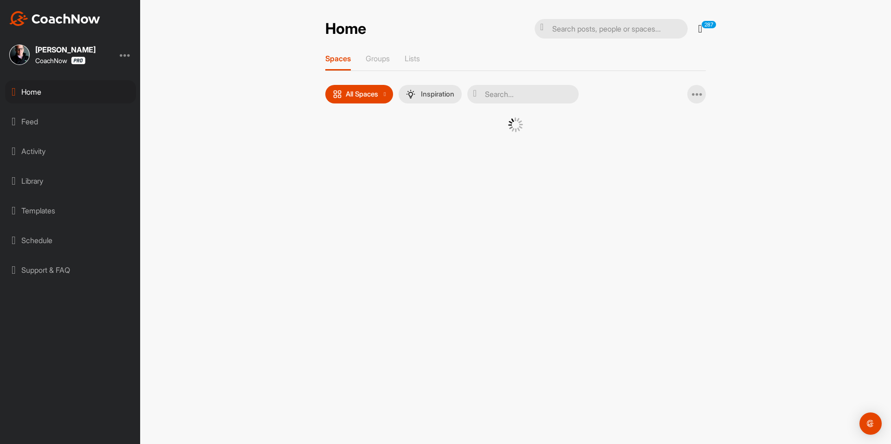
click at [341, 137] on div at bounding box center [515, 136] width 380 height 38
click at [341, 138] on div at bounding box center [515, 136] width 380 height 38
click at [346, 137] on div at bounding box center [515, 136] width 380 height 38
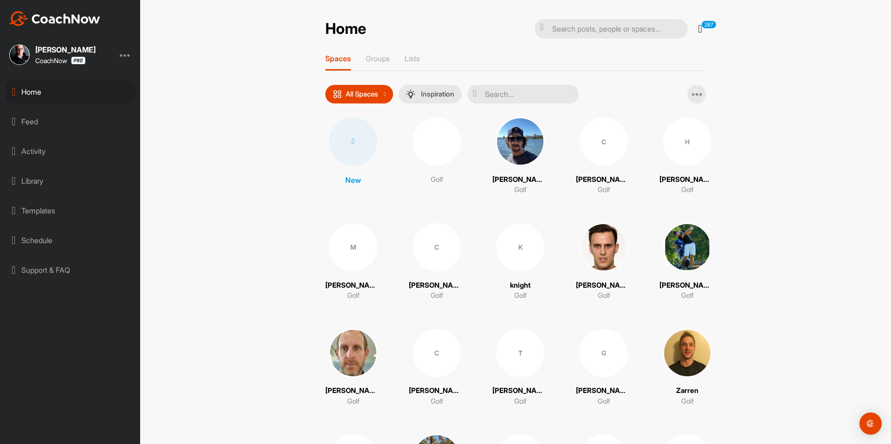
click at [354, 141] on div at bounding box center [353, 141] width 48 height 48
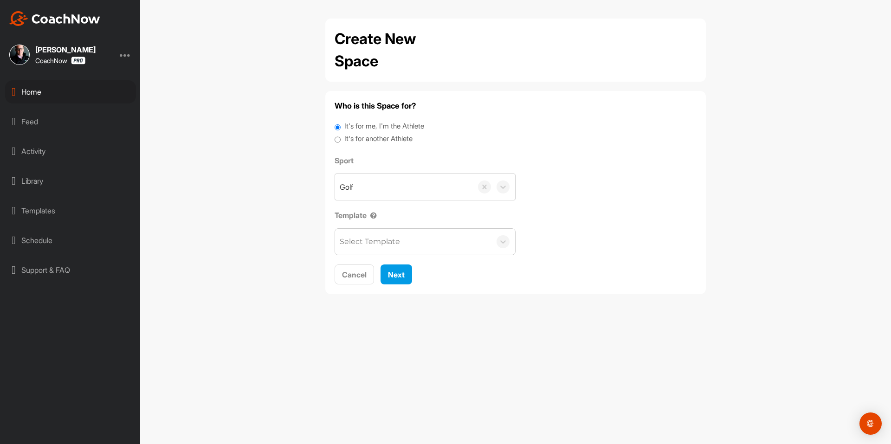
click at [354, 139] on label "It's for another Athlete" at bounding box center [378, 139] width 68 height 11
click at [341, 139] on input "It's for another Athlete" at bounding box center [338, 140] width 6 height 13
radio input "true"
click at [350, 139] on label "It's for another Athlete" at bounding box center [378, 139] width 68 height 11
click at [341, 139] on input "It's for another Athlete" at bounding box center [338, 140] width 6 height 13
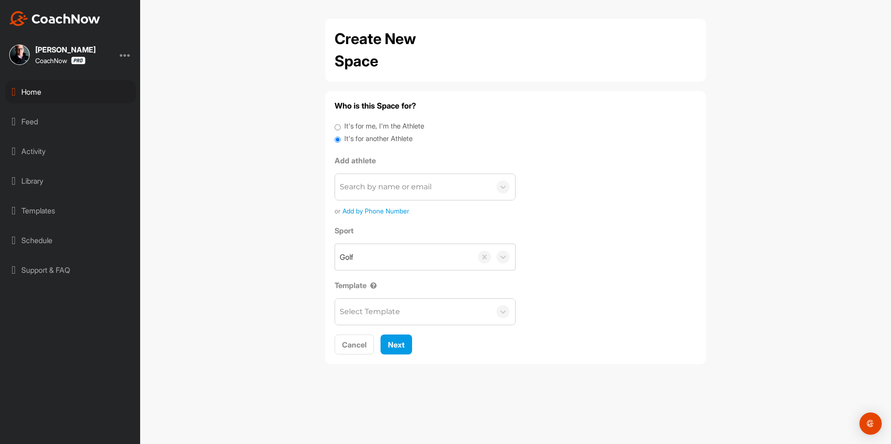
click at [366, 184] on div "Search by name or email" at bounding box center [386, 186] width 92 height 11
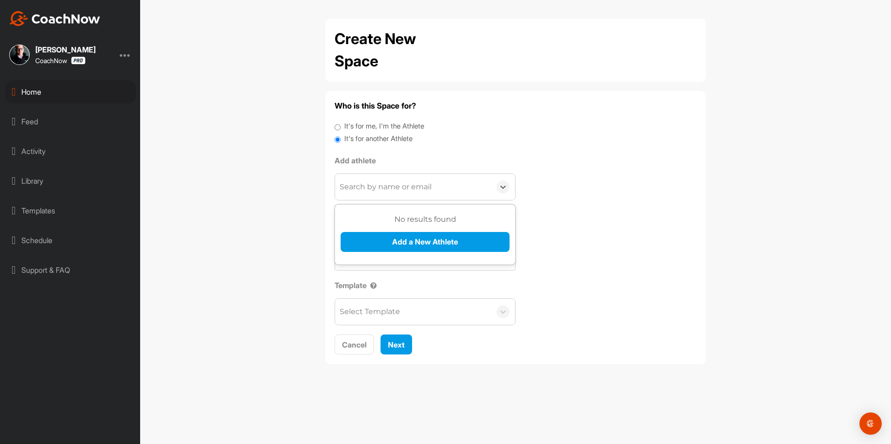
paste input "[EMAIL_ADDRESS][DOMAIN_NAME]"
type input "[EMAIL_ADDRESS][DOMAIN_NAME]"
click at [382, 242] on button "Add a New Athlete" at bounding box center [425, 242] width 169 height 20
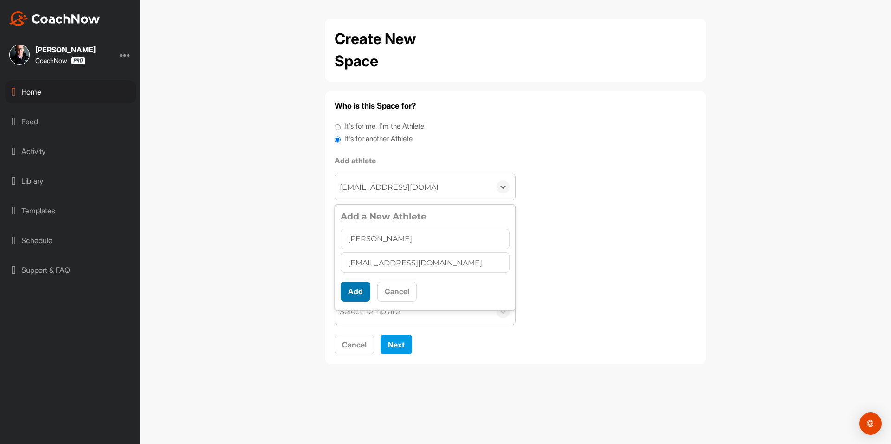
type input "[PERSON_NAME]"
click at [356, 284] on button "Add" at bounding box center [356, 292] width 30 height 20
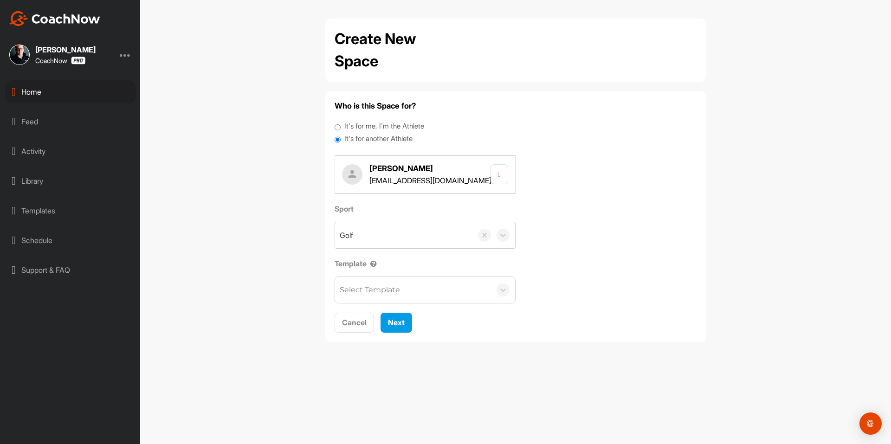
click at [359, 290] on div "Select Template" at bounding box center [370, 289] width 60 height 11
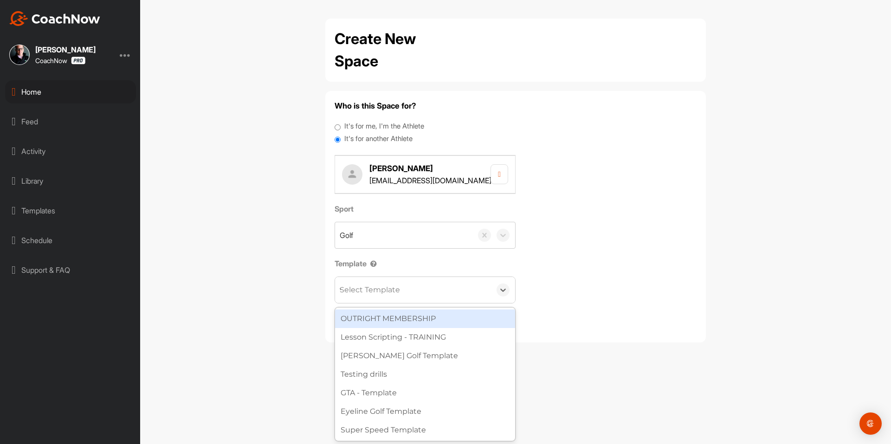
type input "wa"
click at [383, 316] on div "[PERSON_NAME] Golf Template" at bounding box center [425, 318] width 180 height 19
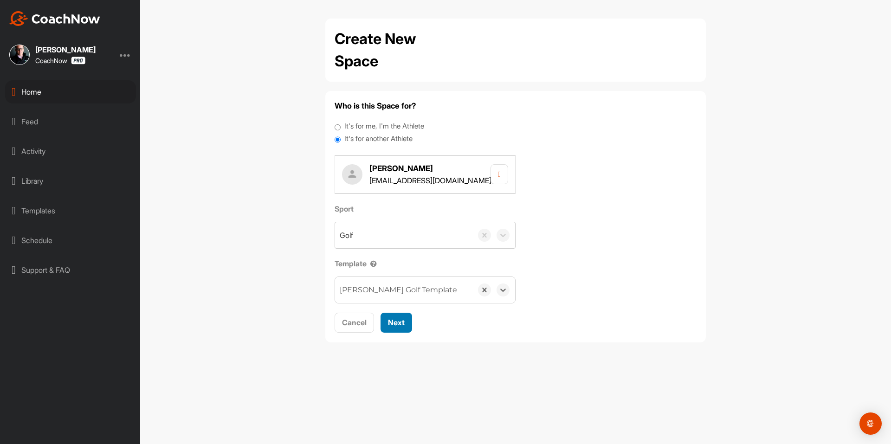
click at [398, 316] on button "Next" at bounding box center [396, 323] width 32 height 20
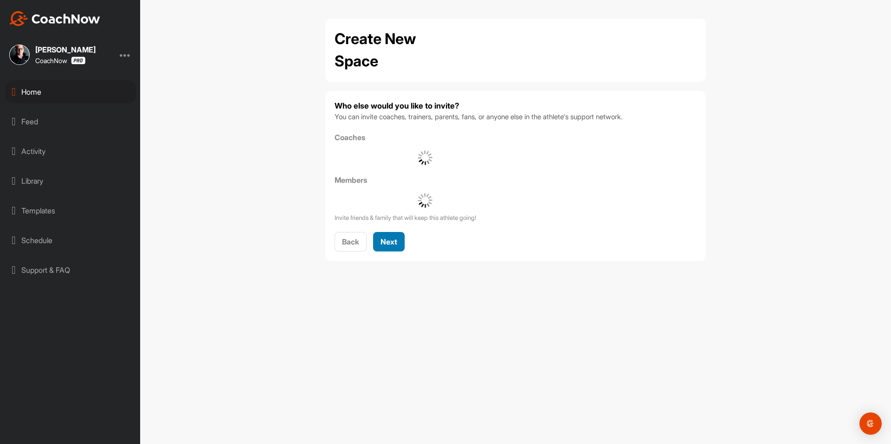
click at [397, 244] on span "Next" at bounding box center [388, 241] width 17 height 9
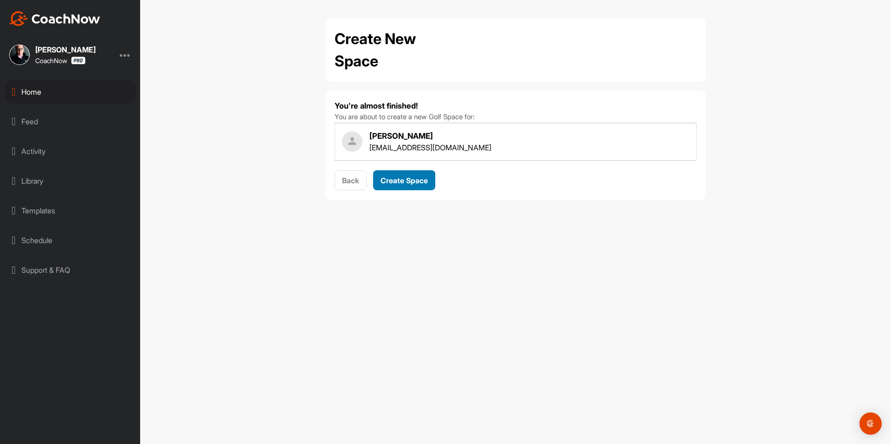
click at [412, 187] on button "Create Space" at bounding box center [404, 180] width 62 height 20
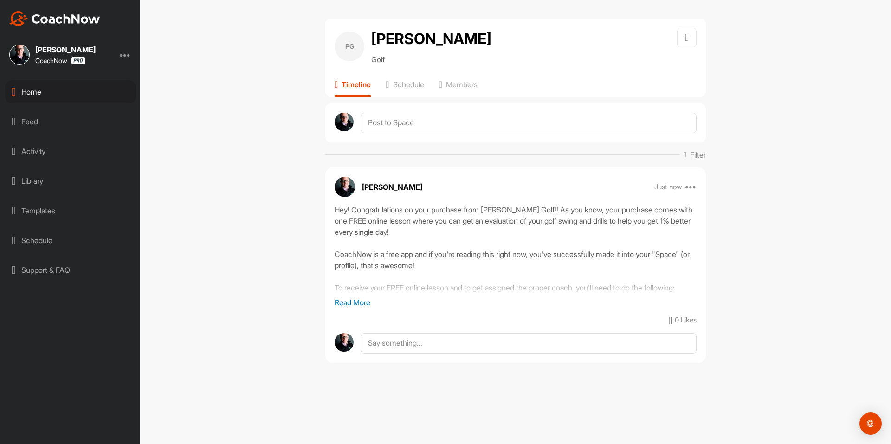
click at [72, 116] on div "Feed" at bounding box center [70, 121] width 131 height 23
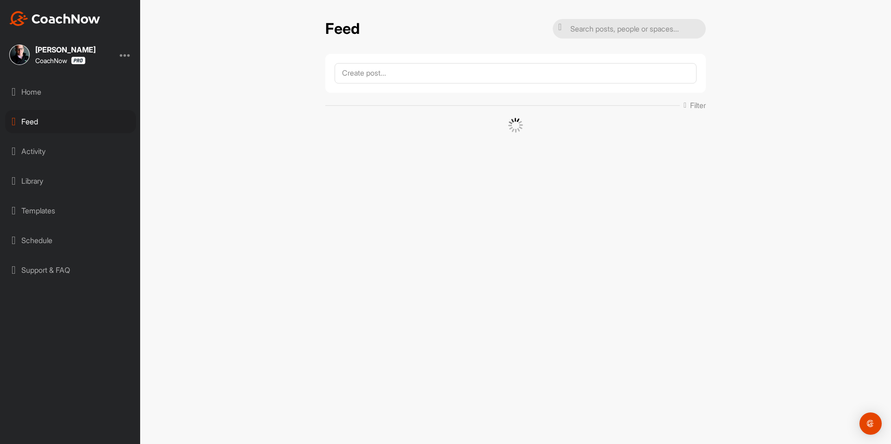
click at [84, 87] on div "Home" at bounding box center [70, 91] width 131 height 23
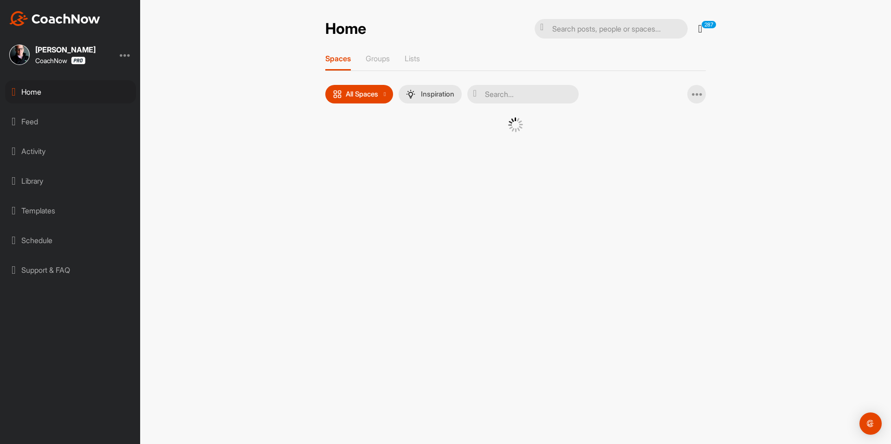
click at [352, 133] on div at bounding box center [515, 131] width 334 height 29
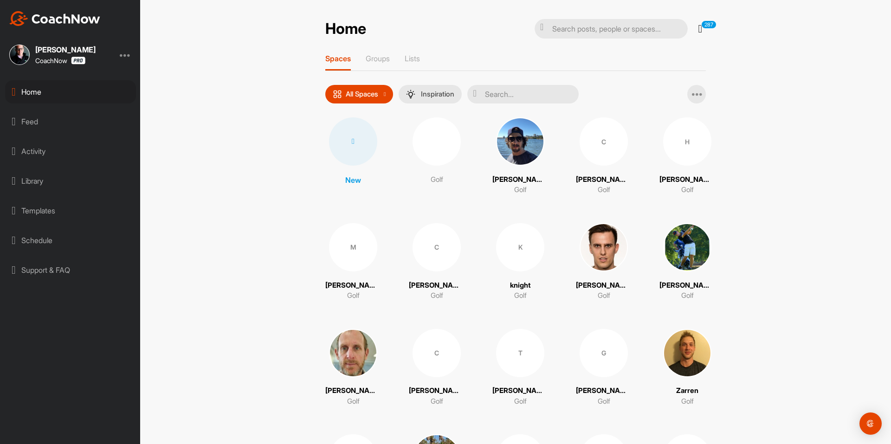
click at [349, 133] on div at bounding box center [353, 141] width 48 height 48
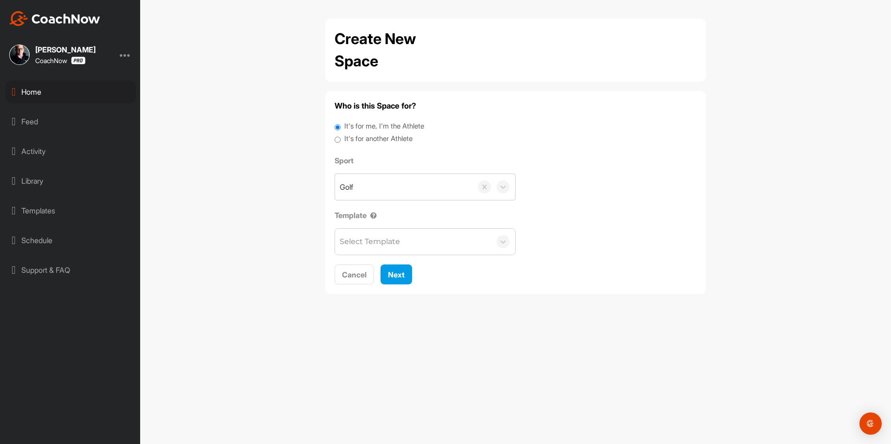
click at [355, 137] on label "It's for another Athlete" at bounding box center [378, 139] width 68 height 11
click at [341, 137] on input "It's for another Athlete" at bounding box center [338, 140] width 6 height 13
radio input "true"
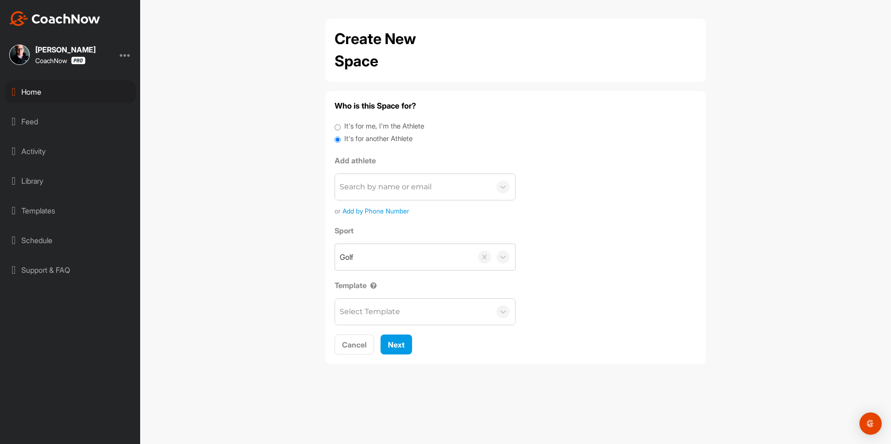
click at [351, 137] on label "It's for another Athlete" at bounding box center [378, 139] width 68 height 11
click at [341, 137] on input "It's for another Athlete" at bounding box center [338, 140] width 6 height 13
click at [373, 182] on div "Search by name or email" at bounding box center [386, 186] width 92 height 11
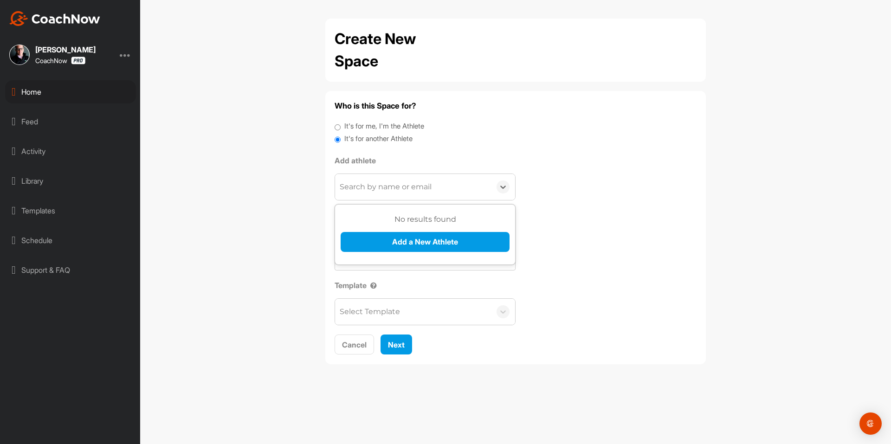
paste input "[EMAIL_ADDRESS][DOMAIN_NAME]"
type input "[EMAIL_ADDRESS][DOMAIN_NAME]"
click at [388, 244] on button "Add a New Athlete" at bounding box center [425, 242] width 169 height 20
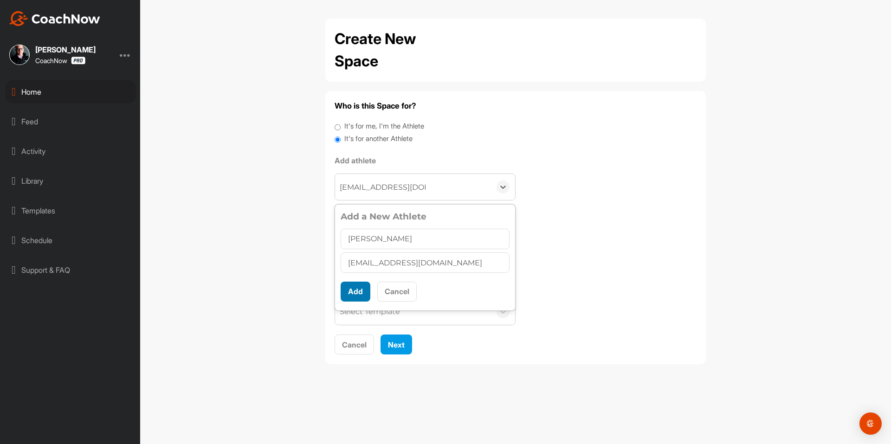
type input "[PERSON_NAME]"
click at [360, 296] on button "Add" at bounding box center [356, 292] width 30 height 20
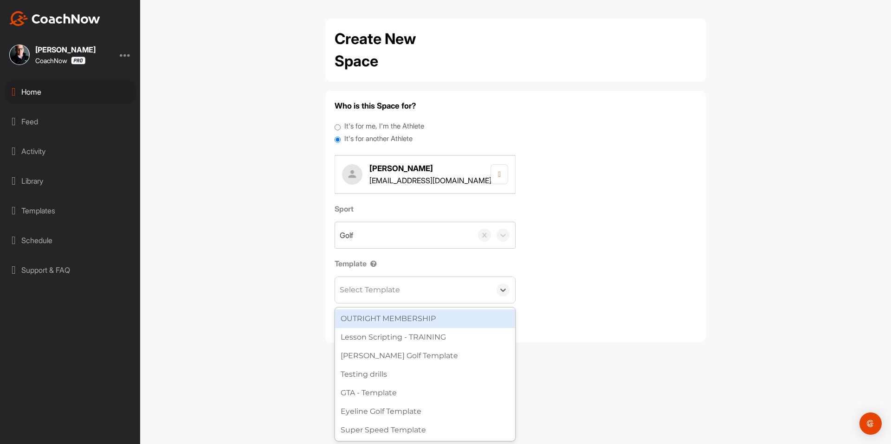
click at [367, 293] on div "Select Template" at bounding box center [370, 289] width 60 height 11
type input "wa"
click at [399, 313] on div "[PERSON_NAME] Golf Template" at bounding box center [425, 318] width 180 height 19
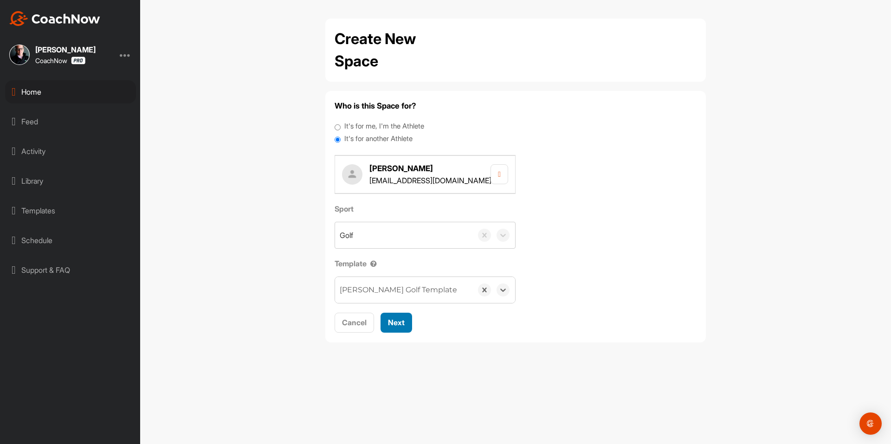
click at [397, 322] on span "Next" at bounding box center [396, 322] width 17 height 9
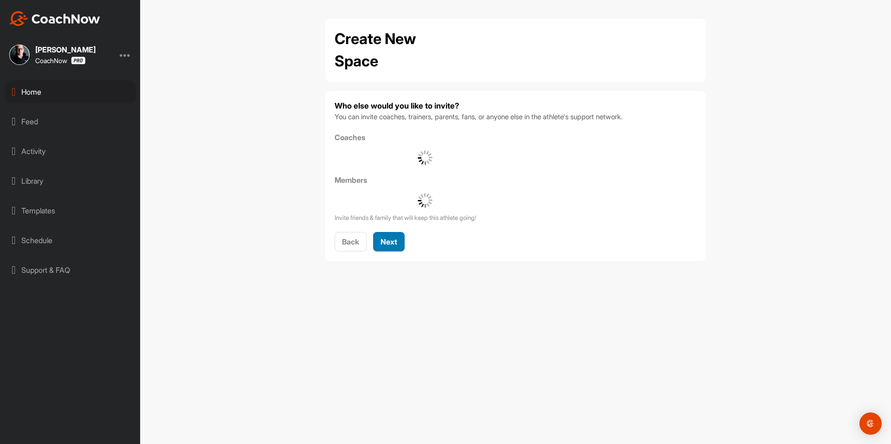
click at [403, 247] on button "Next" at bounding box center [389, 242] width 32 height 20
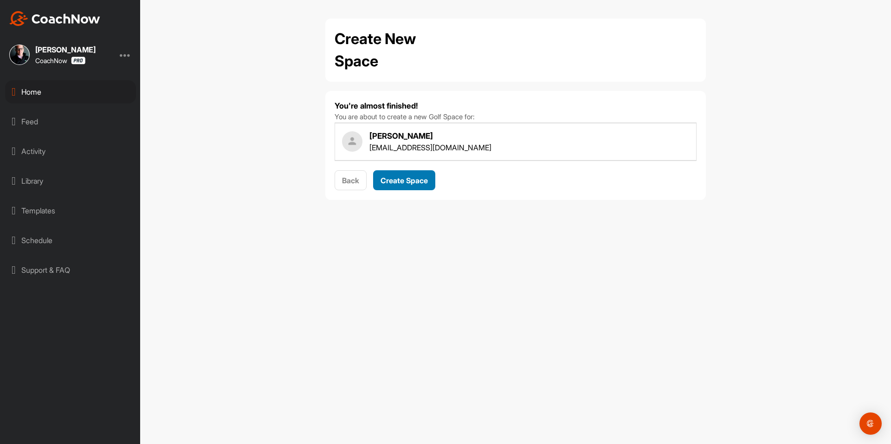
click at [399, 183] on span "Create Space" at bounding box center [403, 180] width 47 height 9
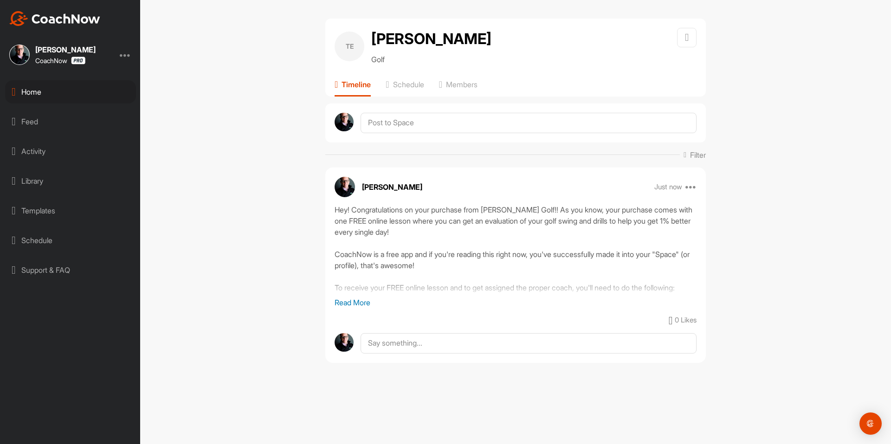
click at [81, 95] on div "Home" at bounding box center [70, 91] width 131 height 23
